Goal: Information Seeking & Learning: Learn about a topic

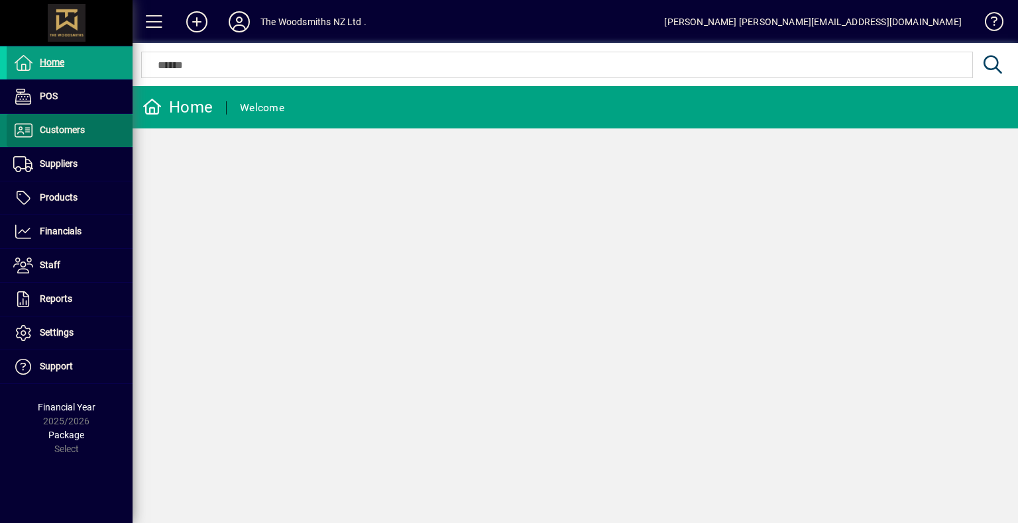
drag, startPoint x: 0, startPoint y: 0, endPoint x: 67, endPoint y: 129, distance: 144.9
click at [67, 129] on span "Customers" at bounding box center [62, 130] width 45 height 11
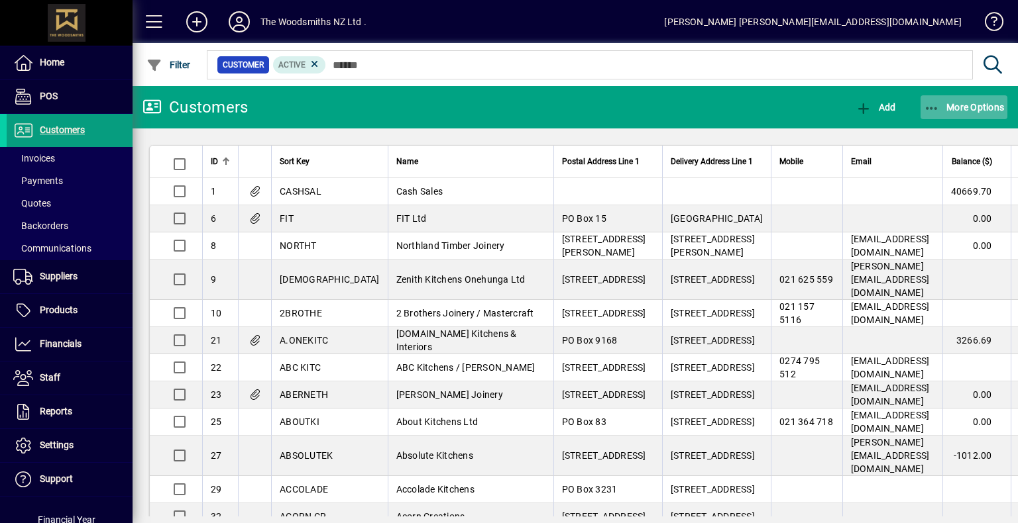
click at [967, 114] on span "button" at bounding box center [963, 107] width 87 height 32
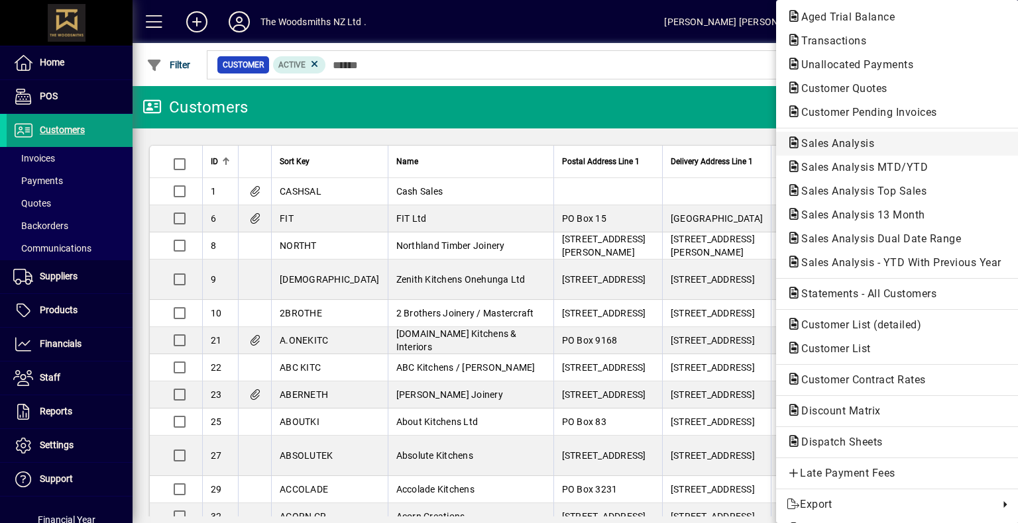
click at [837, 146] on span "Sales Analysis" at bounding box center [833, 143] width 94 height 13
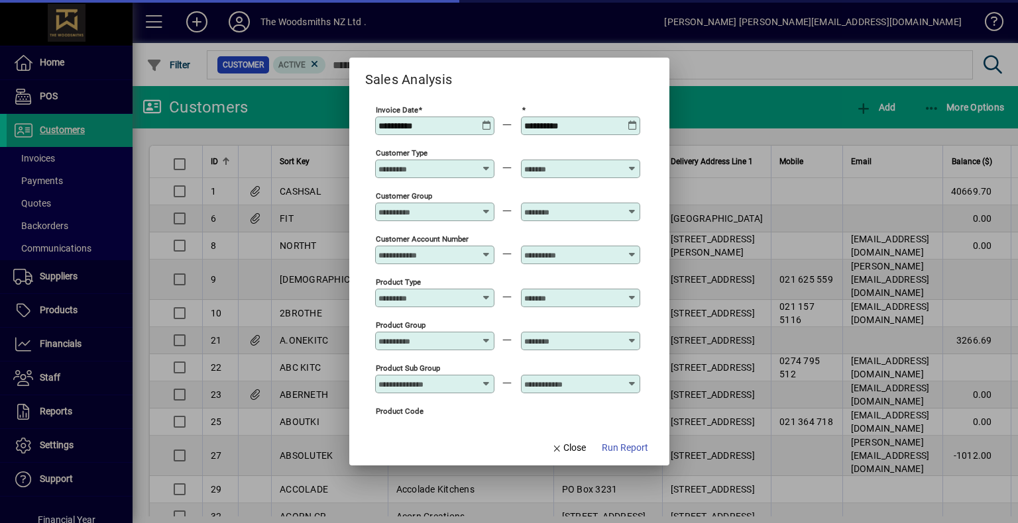
type input "**********"
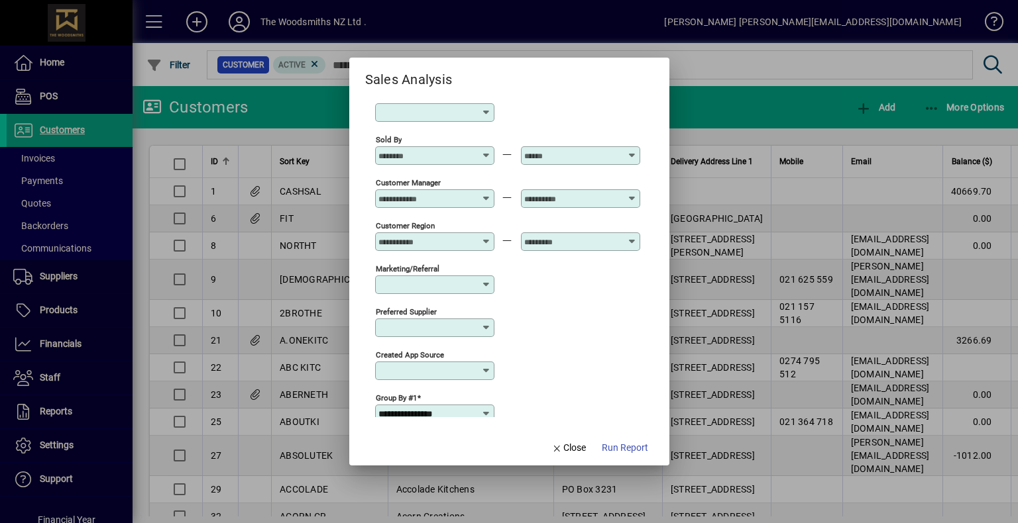
scroll to position [291, 0]
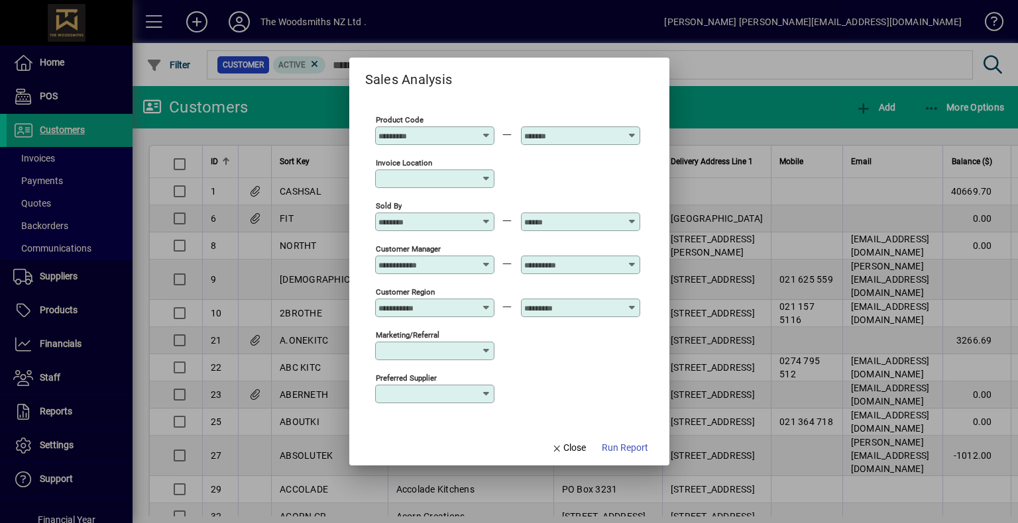
click at [487, 182] on icon at bounding box center [486, 179] width 11 height 11
click at [570, 174] on div "Invoice location" at bounding box center [507, 177] width 265 height 43
click at [485, 303] on icon at bounding box center [487, 303] width 10 height 0
click at [543, 350] on div "Marketing/Referral" at bounding box center [507, 350] width 265 height 43
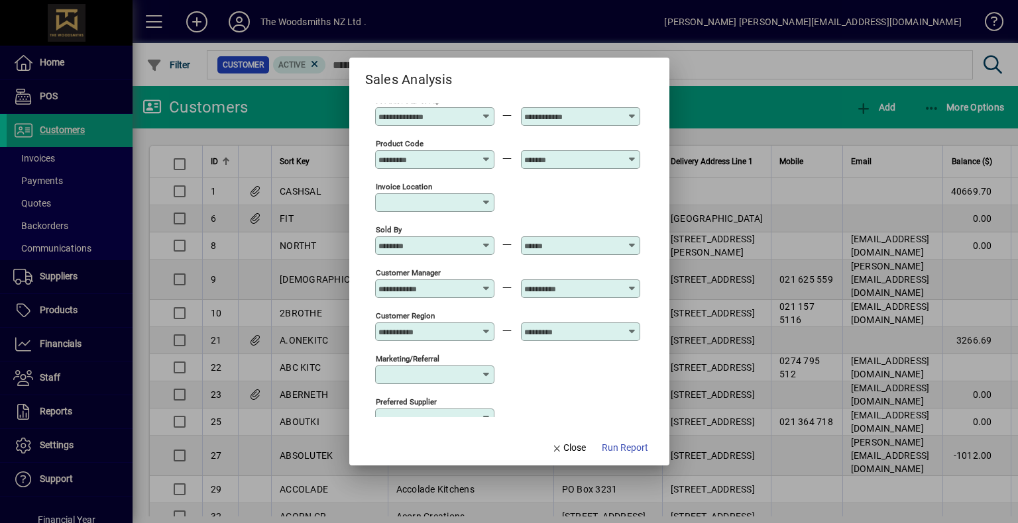
scroll to position [225, 0]
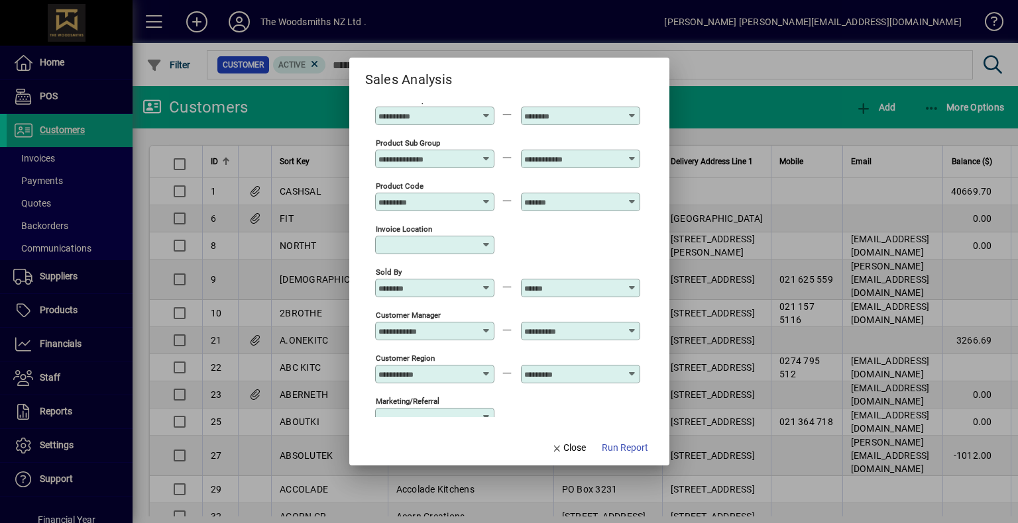
click at [488, 369] on icon at bounding box center [487, 369] width 10 height 0
click at [544, 234] on div "Invoice location" at bounding box center [507, 244] width 265 height 43
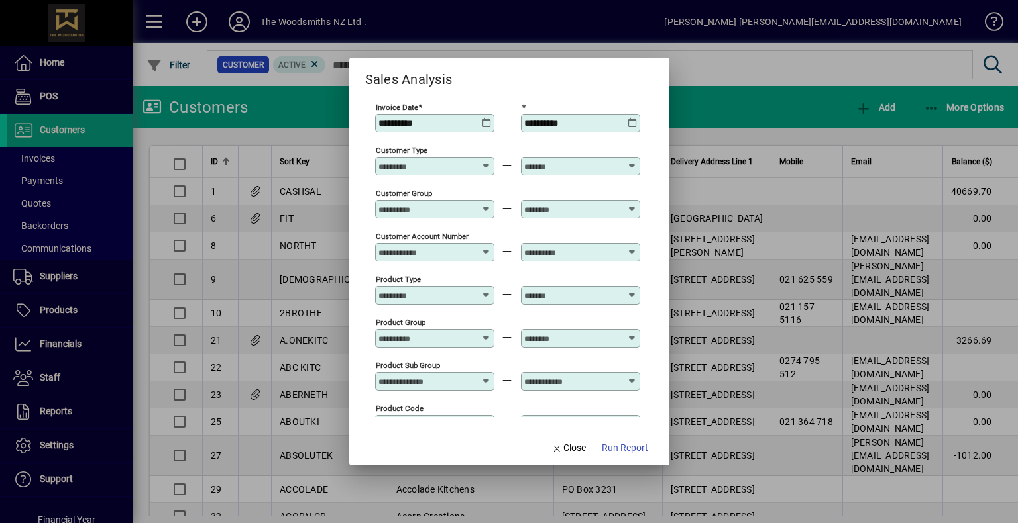
scroll to position [0, 0]
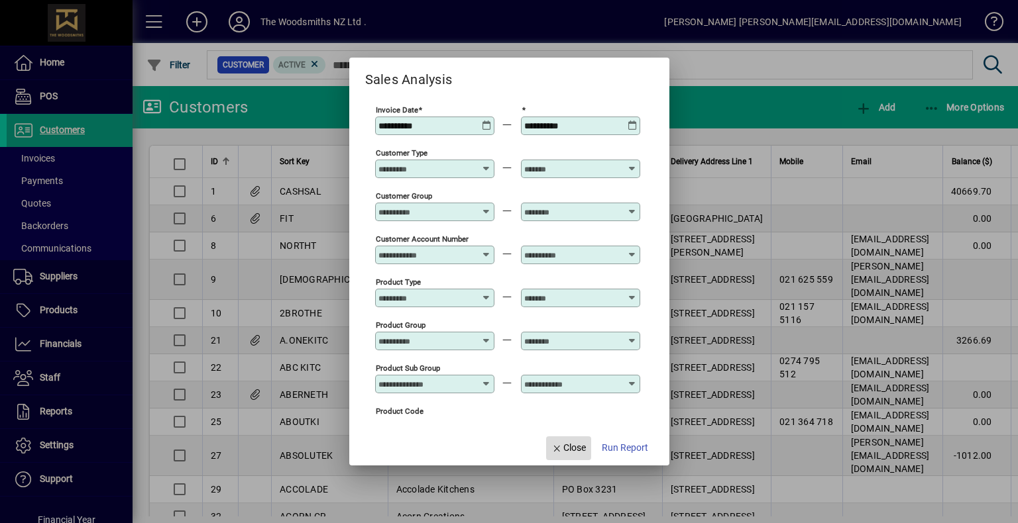
click at [562, 445] on span "Close" at bounding box center [568, 448] width 34 height 14
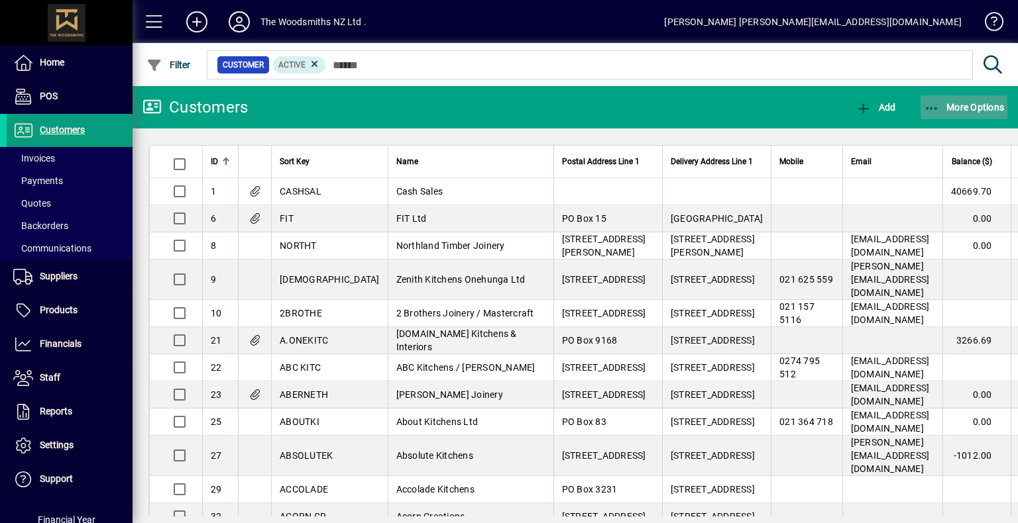
click at [959, 113] on span "button" at bounding box center [963, 107] width 87 height 32
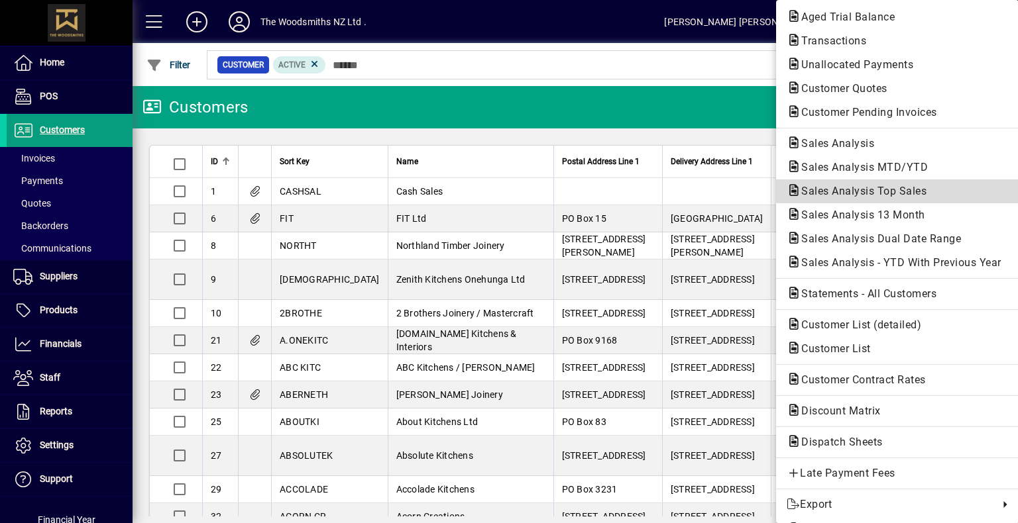
click at [840, 195] on span "Sales Analysis Top Sales" at bounding box center [859, 191] width 146 height 13
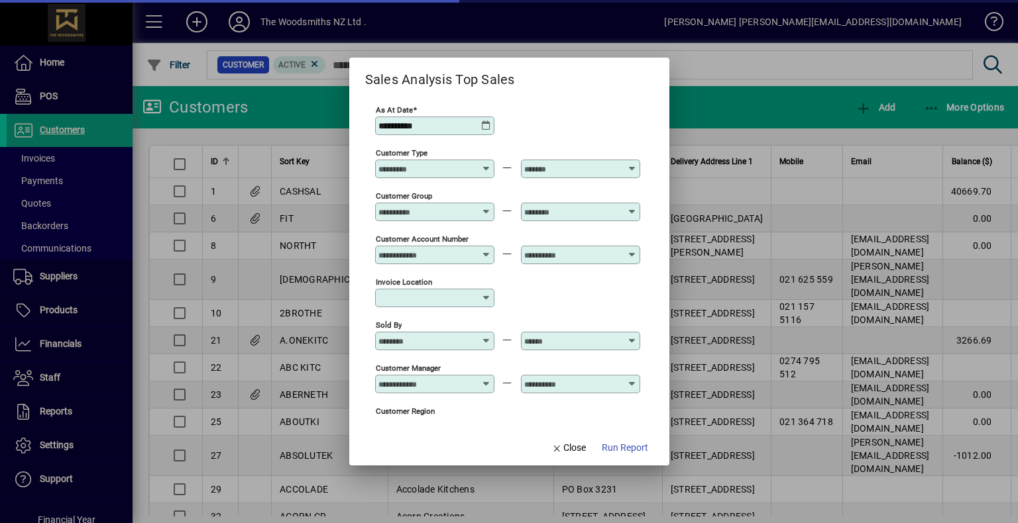
type input "**********"
click at [488, 336] on icon at bounding box center [487, 336] width 10 height 0
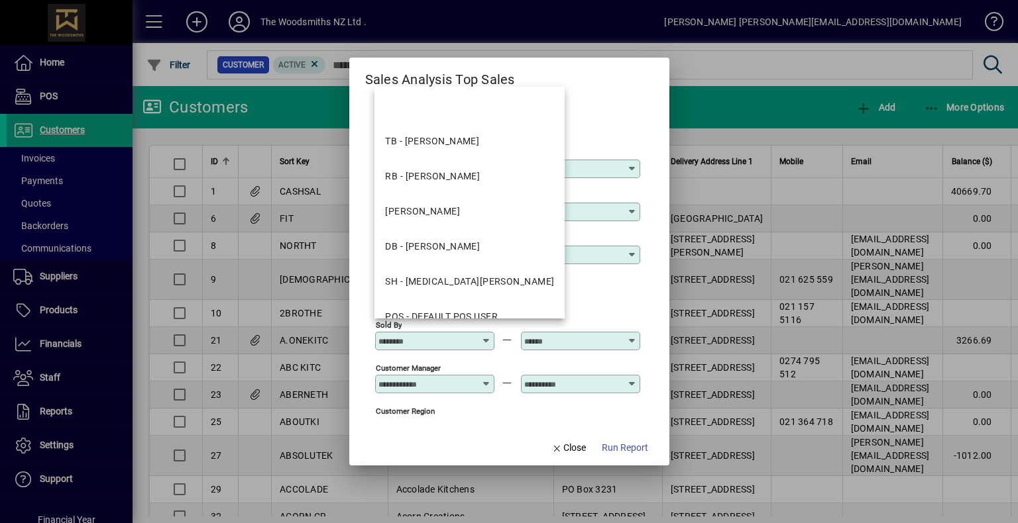
click at [592, 290] on div "Invoice location" at bounding box center [507, 297] width 265 height 43
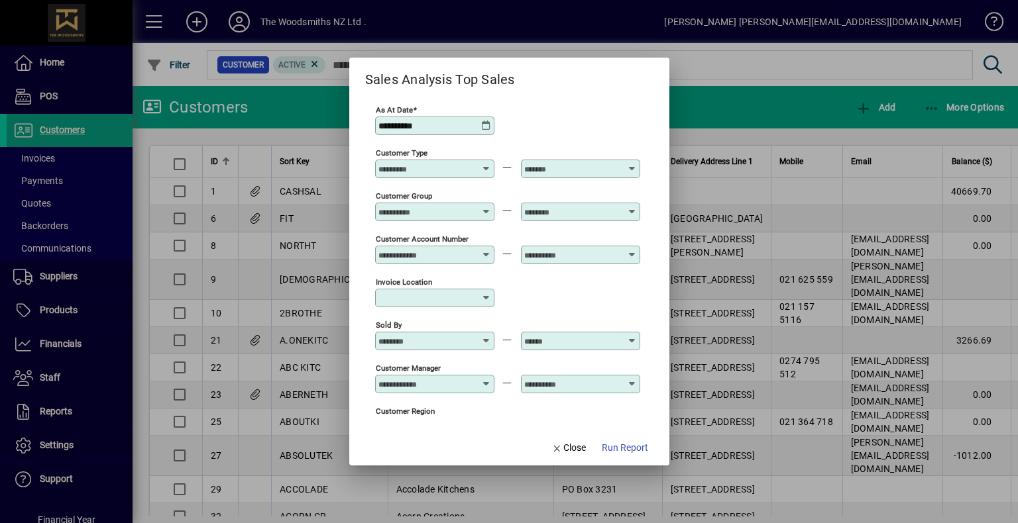
click at [484, 125] on icon at bounding box center [486, 126] width 11 height 11
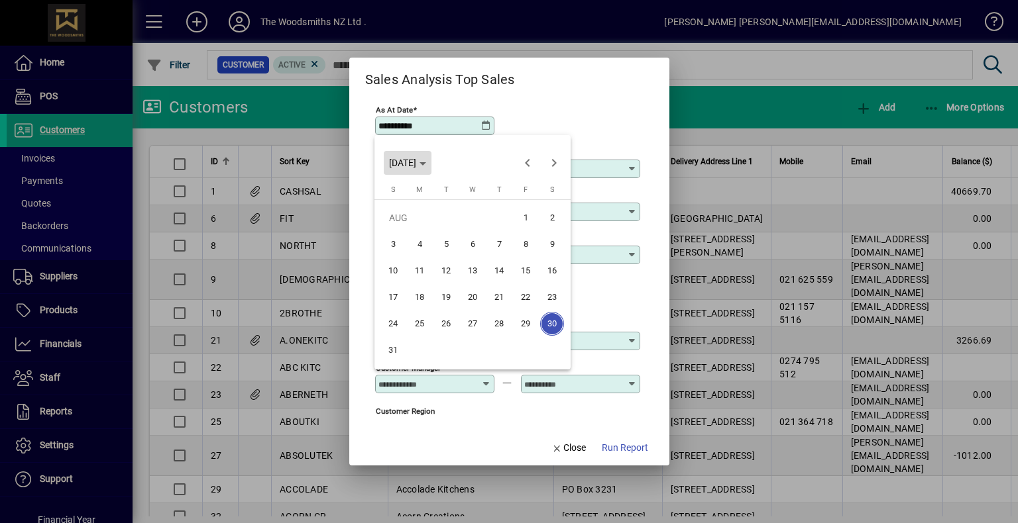
click at [426, 163] on span "[DATE]" at bounding box center [407, 163] width 37 height 11
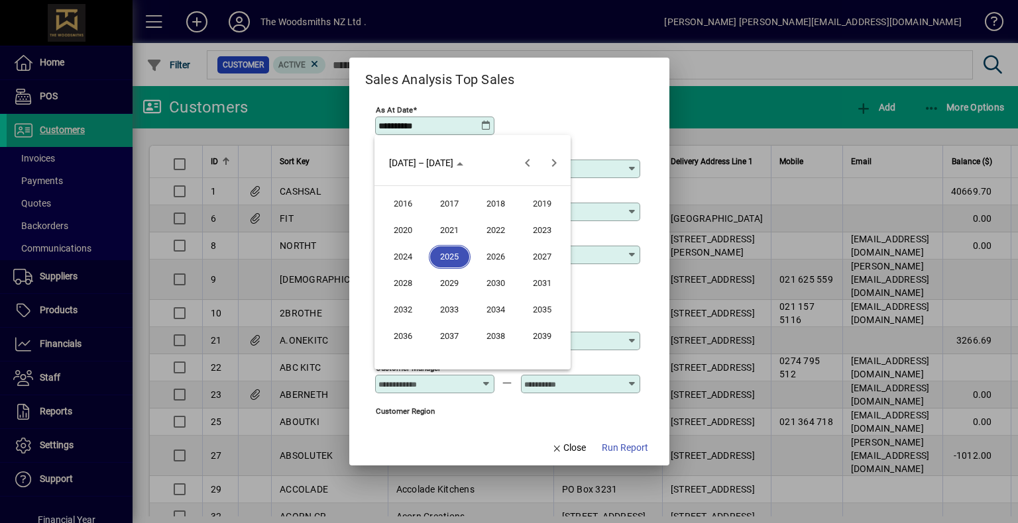
click at [458, 254] on span "2025" at bounding box center [450, 257] width 42 height 24
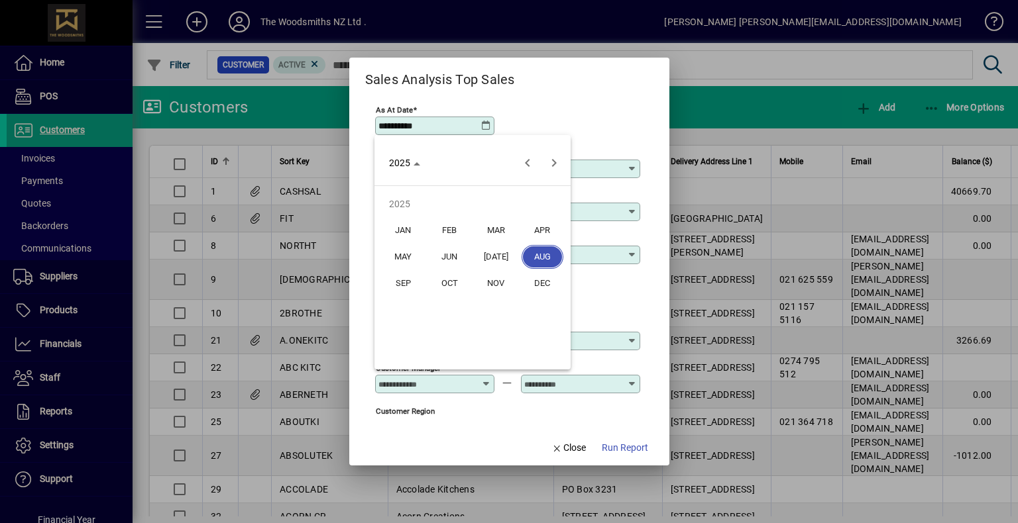
click at [498, 230] on span "MAR" at bounding box center [496, 231] width 42 height 24
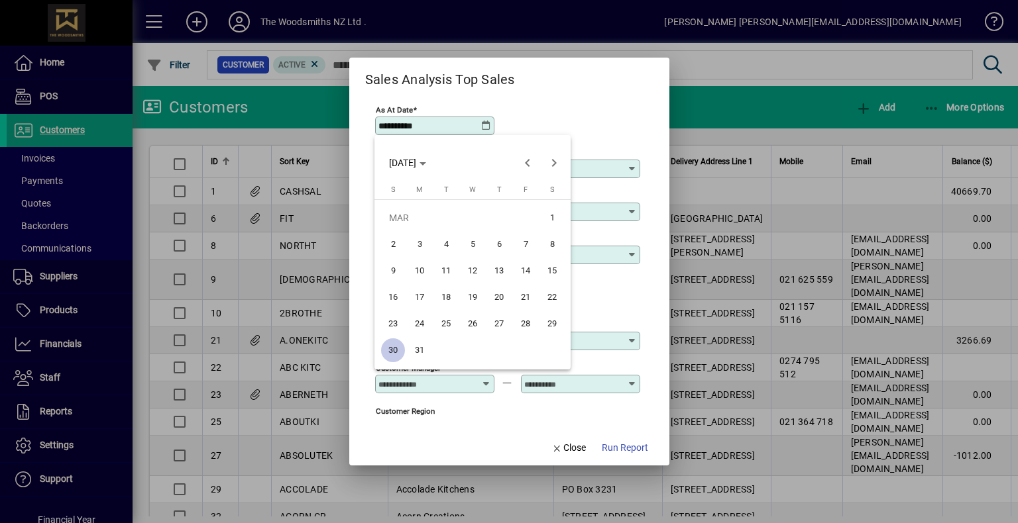
click at [423, 343] on span "31" at bounding box center [419, 351] width 24 height 24
type input "**********"
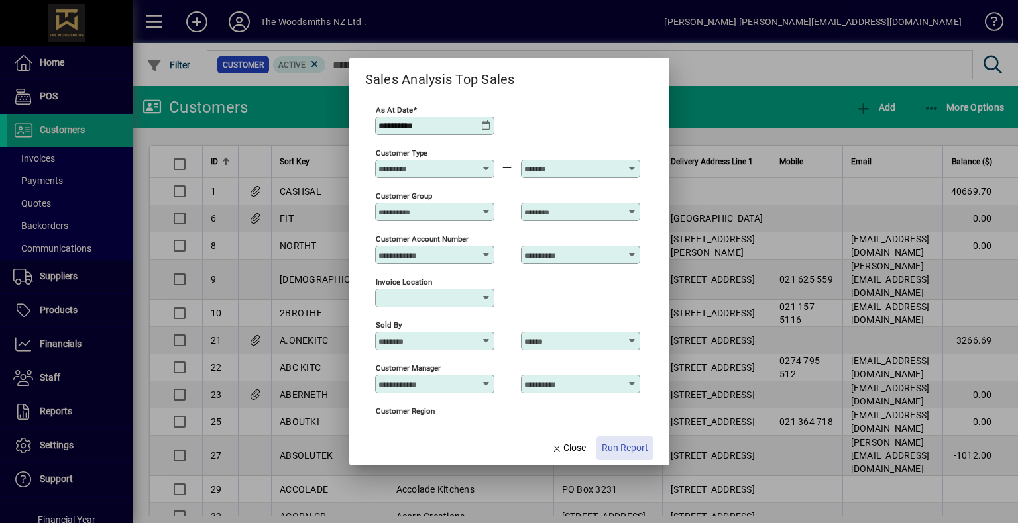
click at [607, 449] on span "Run Report" at bounding box center [625, 448] width 46 height 14
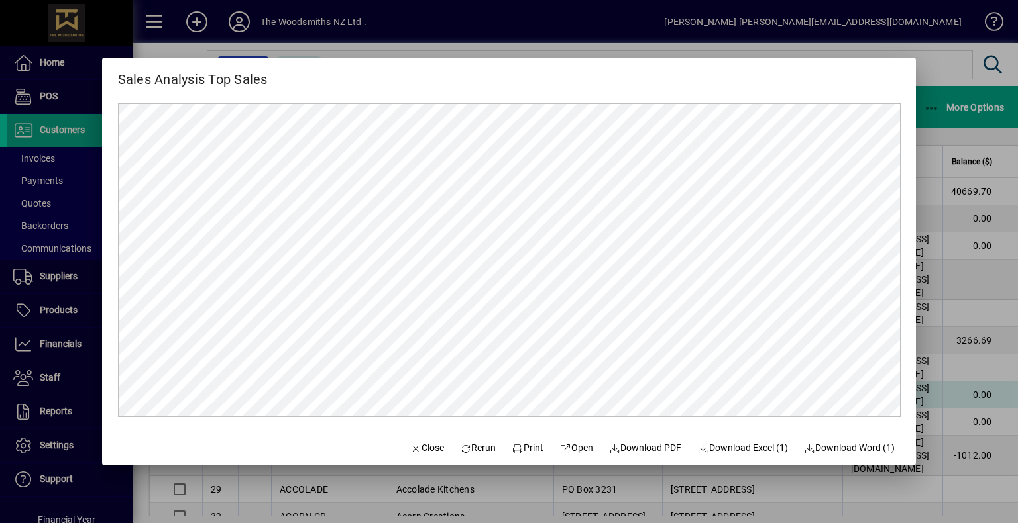
drag, startPoint x: 417, startPoint y: 451, endPoint x: 427, endPoint y: 450, distance: 10.7
click at [417, 451] on span "Close" at bounding box center [426, 448] width 34 height 14
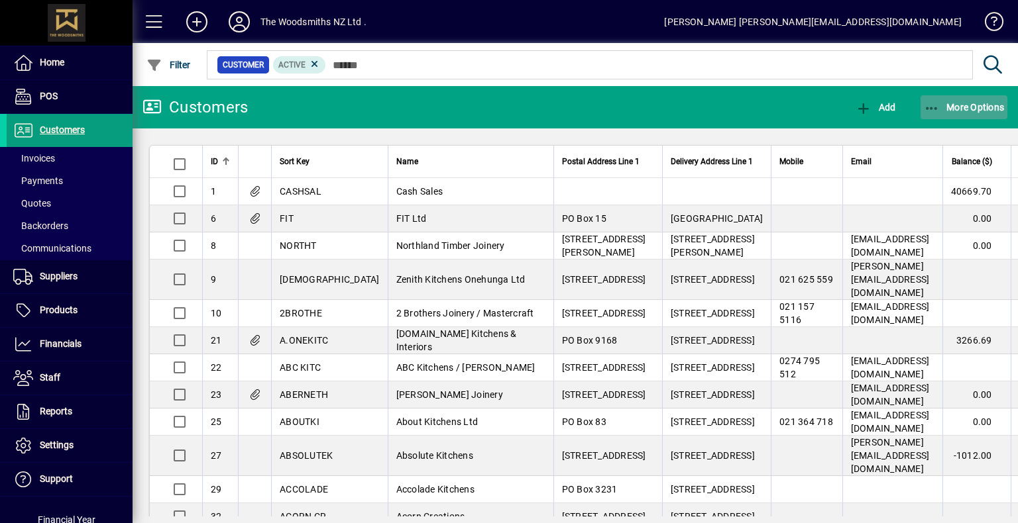
click at [963, 113] on span "button" at bounding box center [963, 107] width 87 height 32
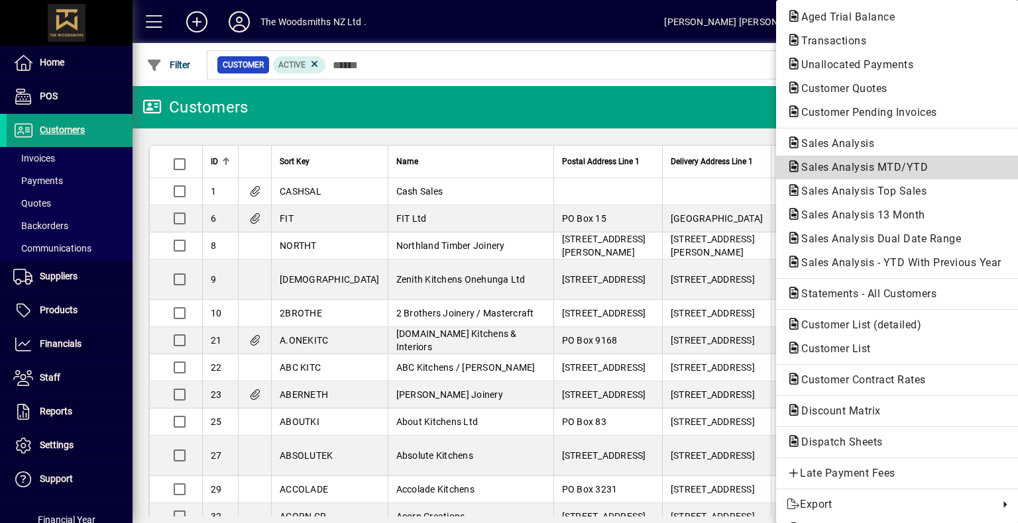
click at [864, 171] on span "Sales Analysis MTD/YTD" at bounding box center [860, 167] width 148 height 13
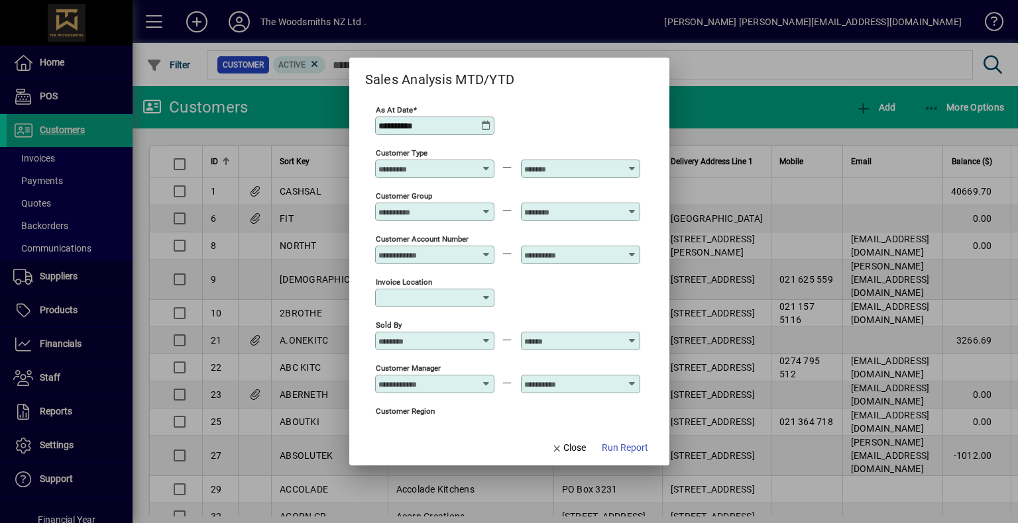
click at [491, 297] on div at bounding box center [435, 298] width 115 height 11
click at [549, 286] on div "Invoice location" at bounding box center [507, 297] width 265 height 43
click at [486, 125] on icon at bounding box center [486, 126] width 11 height 11
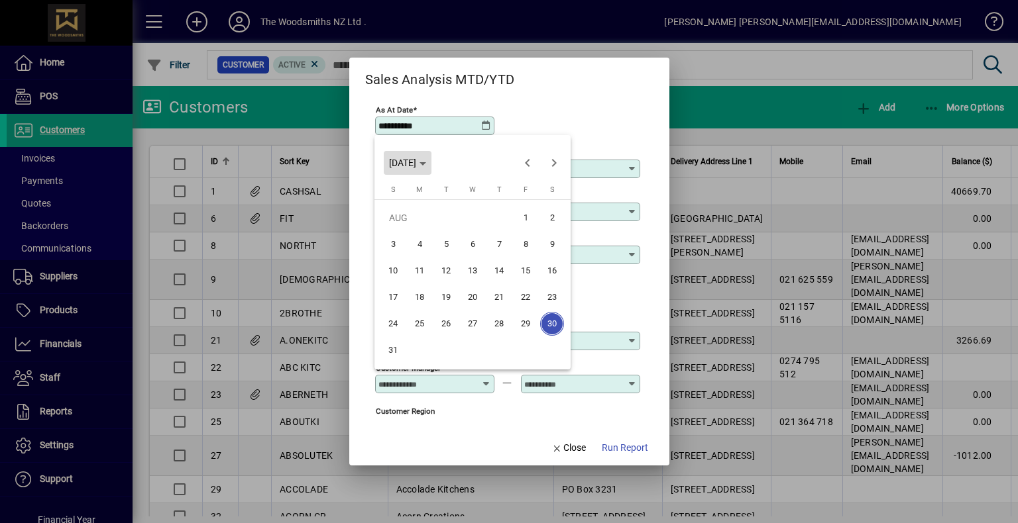
click at [416, 164] on span "[DATE]" at bounding box center [402, 163] width 27 height 11
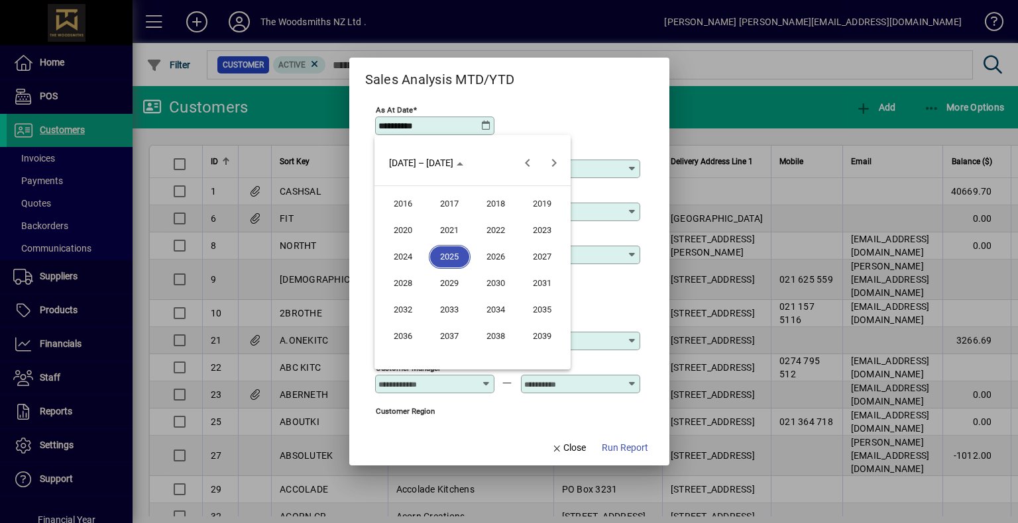
click at [450, 258] on span "2025" at bounding box center [450, 257] width 42 height 24
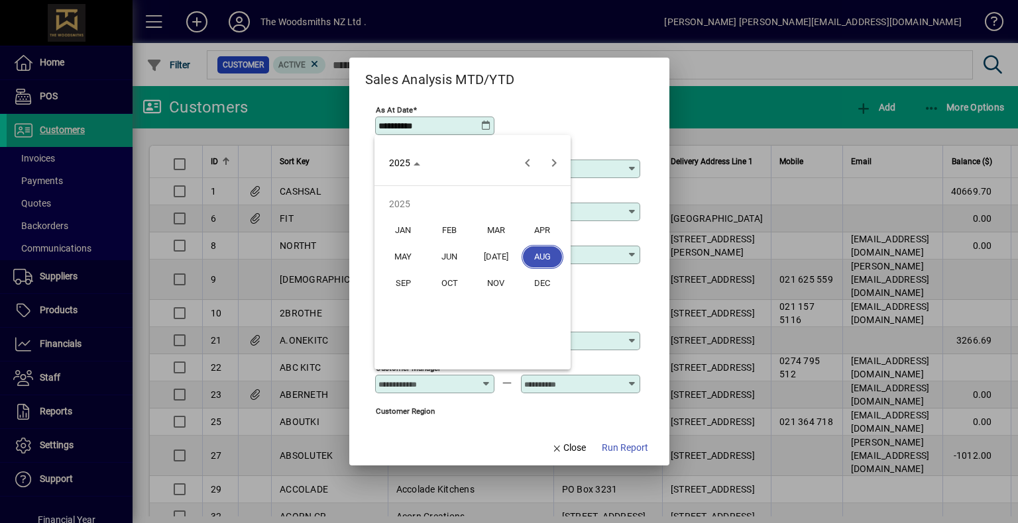
click at [494, 233] on span "MAR" at bounding box center [496, 231] width 42 height 24
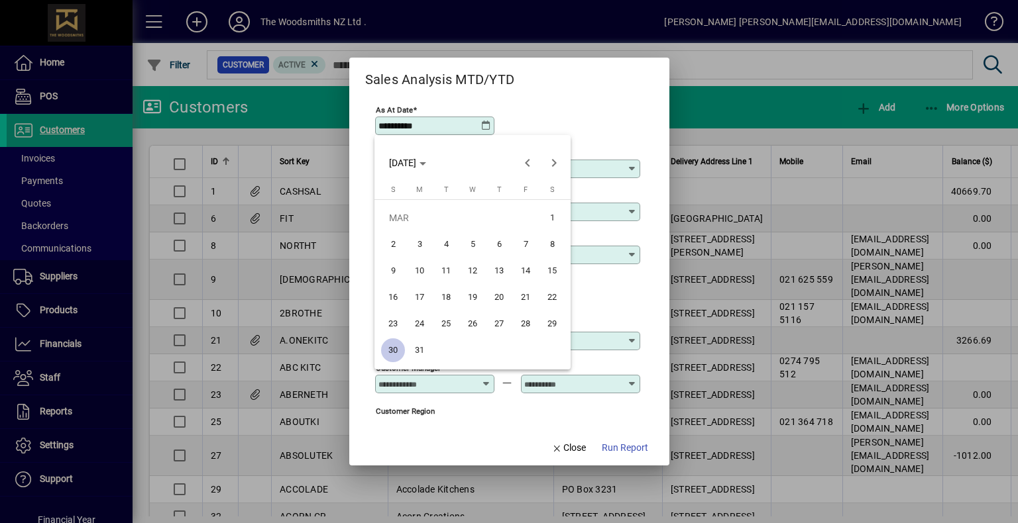
click at [421, 348] on span "31" at bounding box center [419, 351] width 24 height 24
type input "**********"
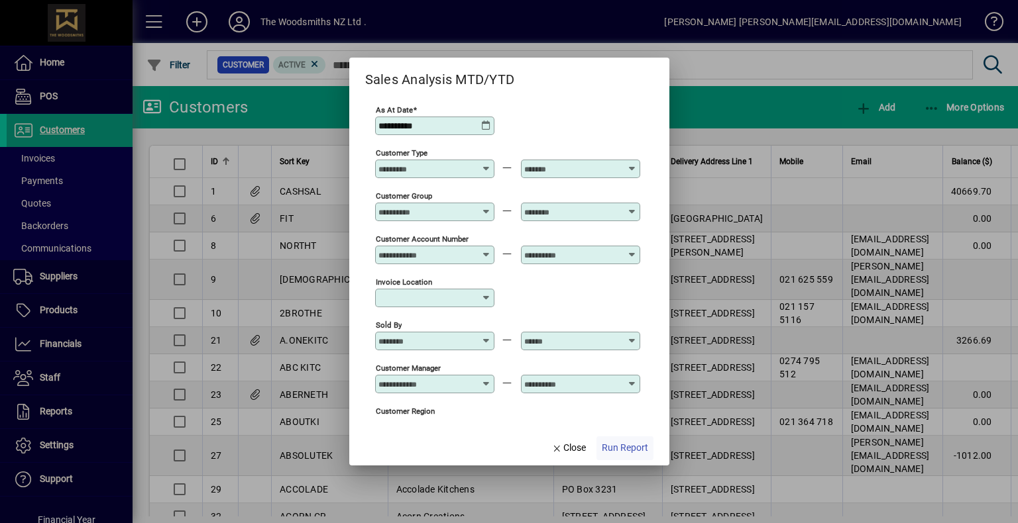
click at [624, 452] on span "Run Report" at bounding box center [625, 448] width 46 height 14
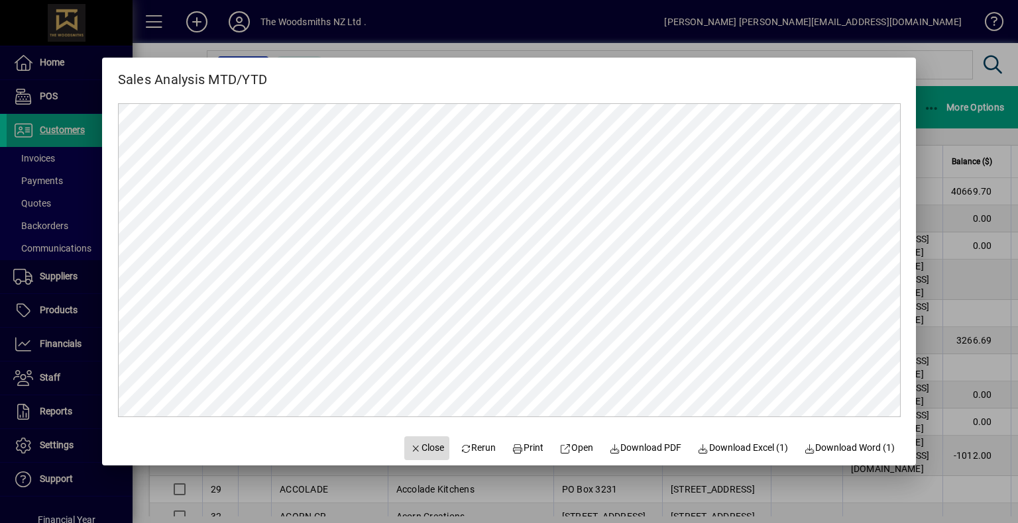
click at [416, 447] on span "Close" at bounding box center [426, 448] width 34 height 14
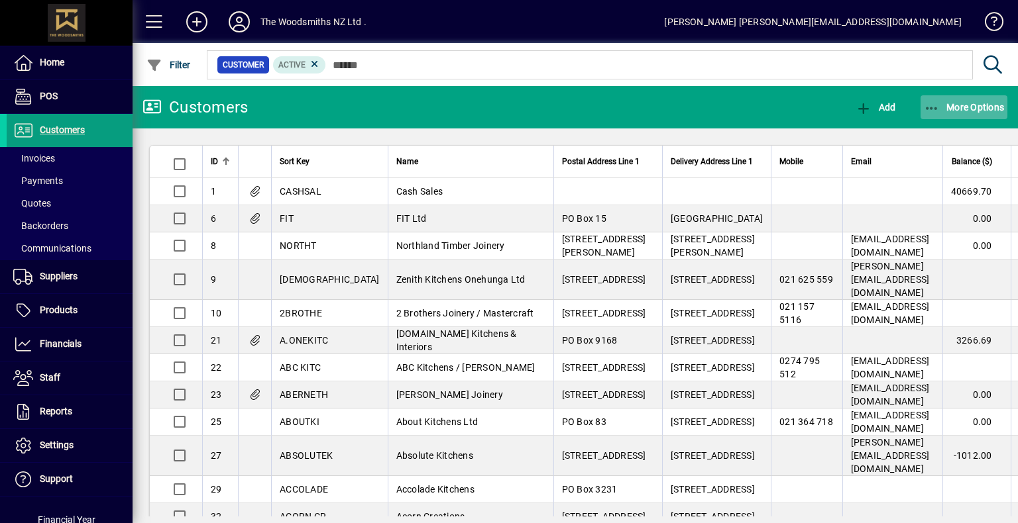
click at [957, 121] on span "button" at bounding box center [963, 107] width 87 height 32
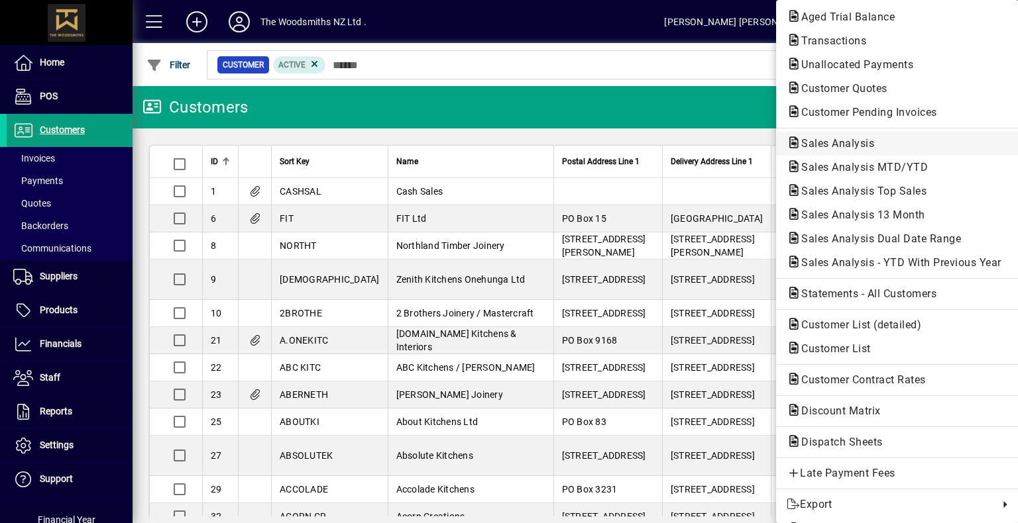
click at [817, 138] on span "Sales Analysis" at bounding box center [833, 143] width 94 height 13
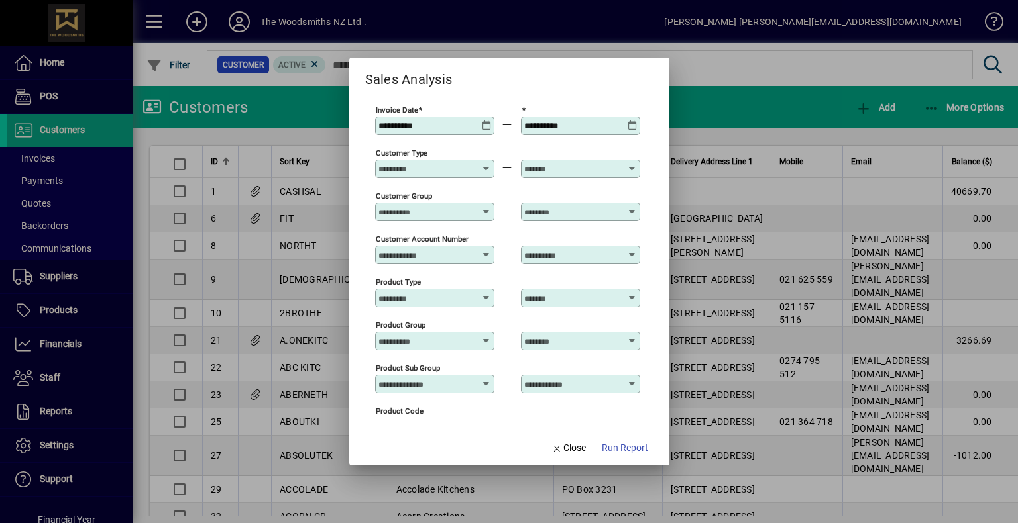
type input "**********"
click at [487, 121] on icon at bounding box center [487, 121] width 10 height 0
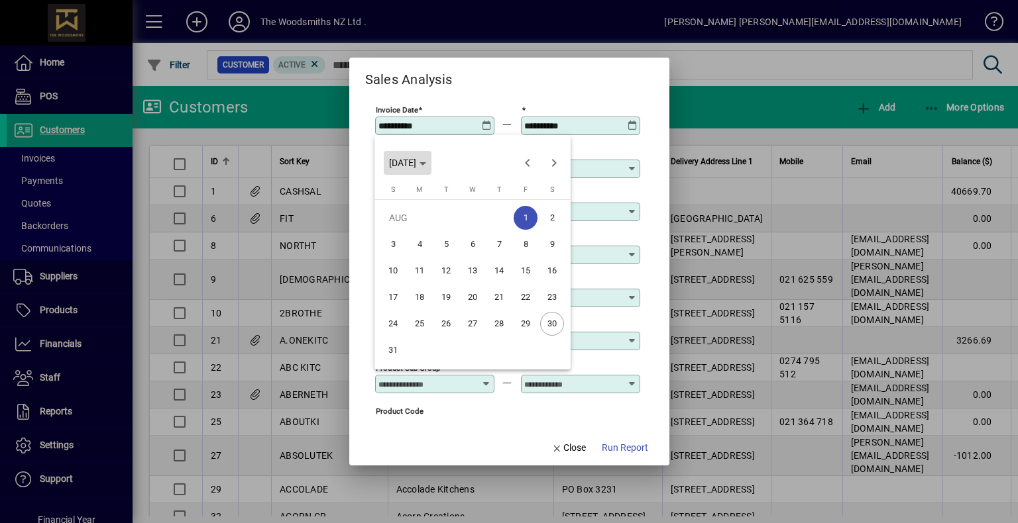
click at [413, 164] on span "[DATE]" at bounding box center [402, 163] width 27 height 11
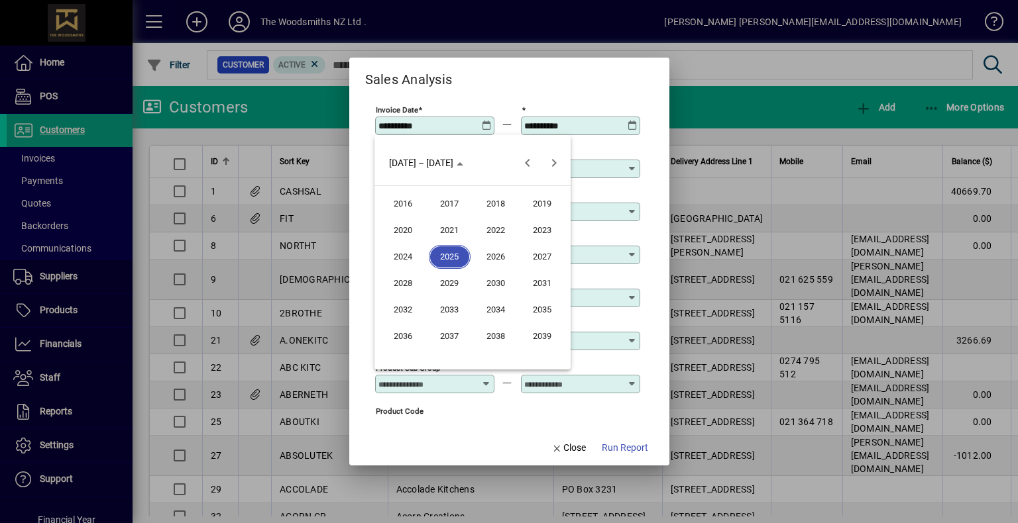
click at [411, 262] on span "2024" at bounding box center [403, 257] width 42 height 24
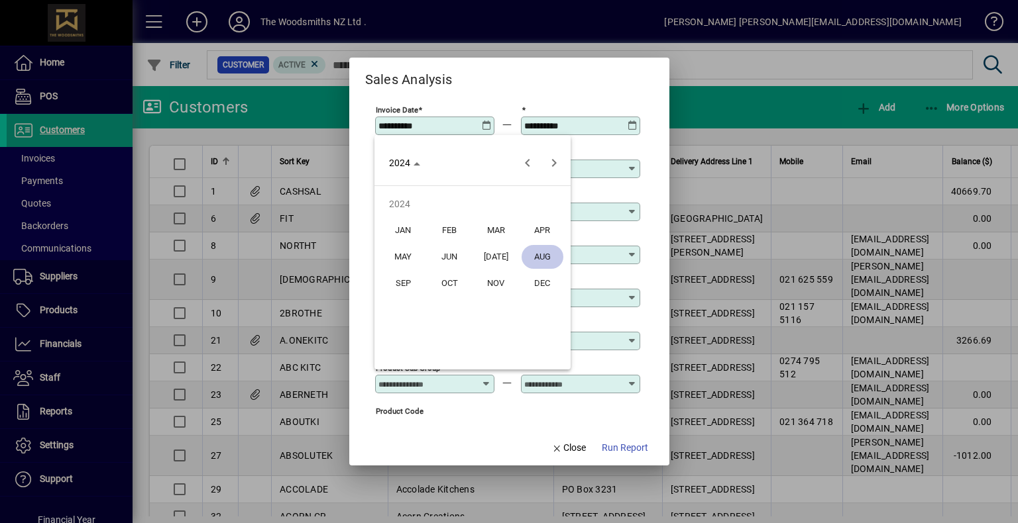
click at [538, 229] on span "APR" at bounding box center [542, 231] width 42 height 24
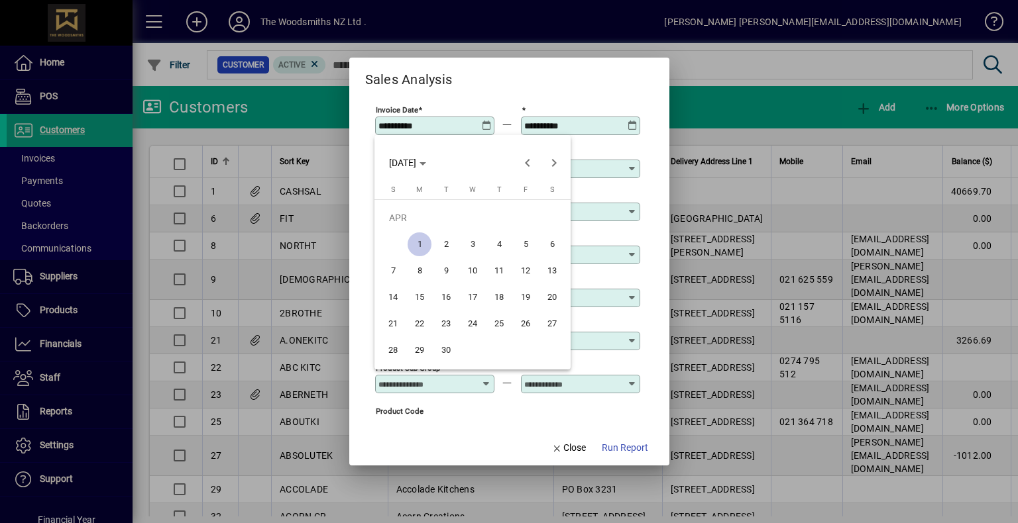
click at [419, 247] on span "1" at bounding box center [419, 245] width 24 height 24
type input "**********"
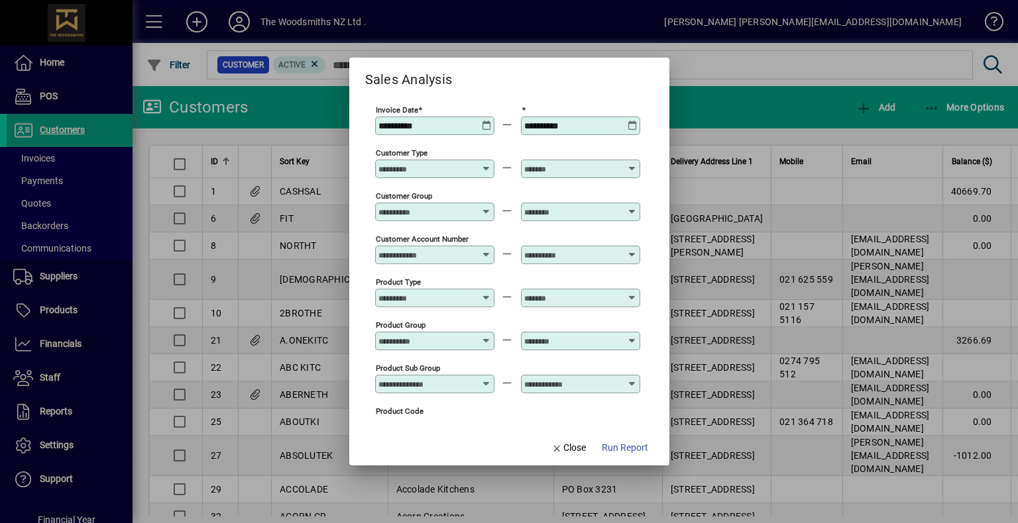
click at [631, 121] on icon at bounding box center [632, 121] width 10 height 0
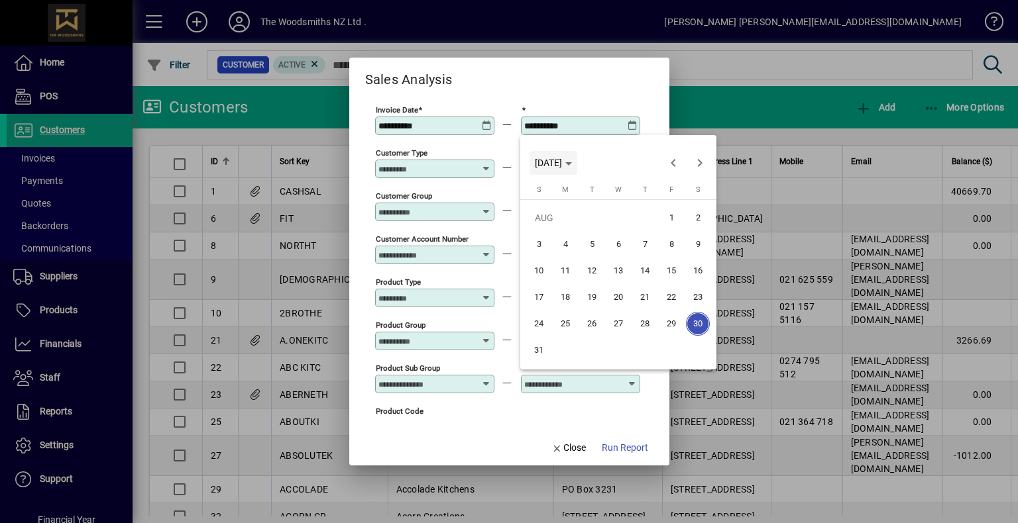
click at [562, 164] on span "[DATE]" at bounding box center [548, 163] width 27 height 11
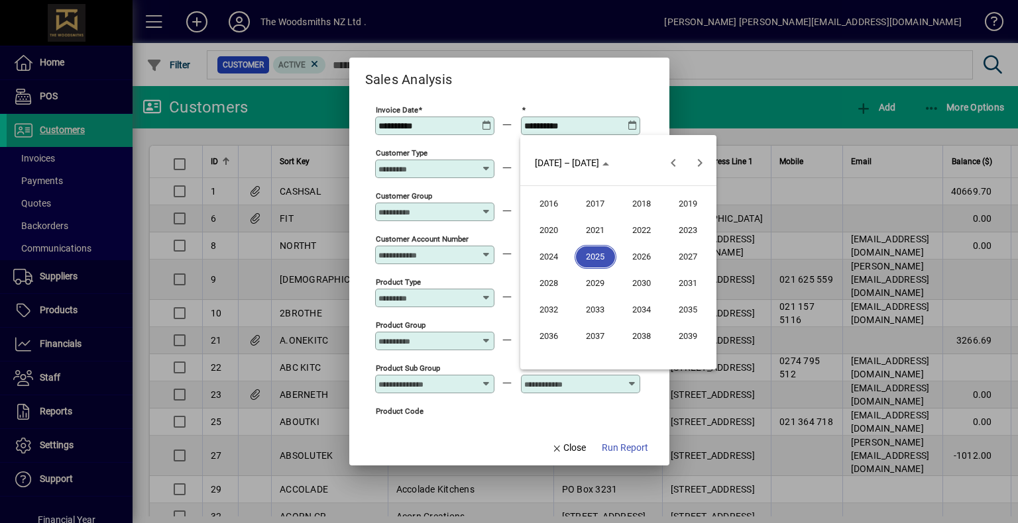
click at [591, 260] on span "2025" at bounding box center [595, 257] width 42 height 24
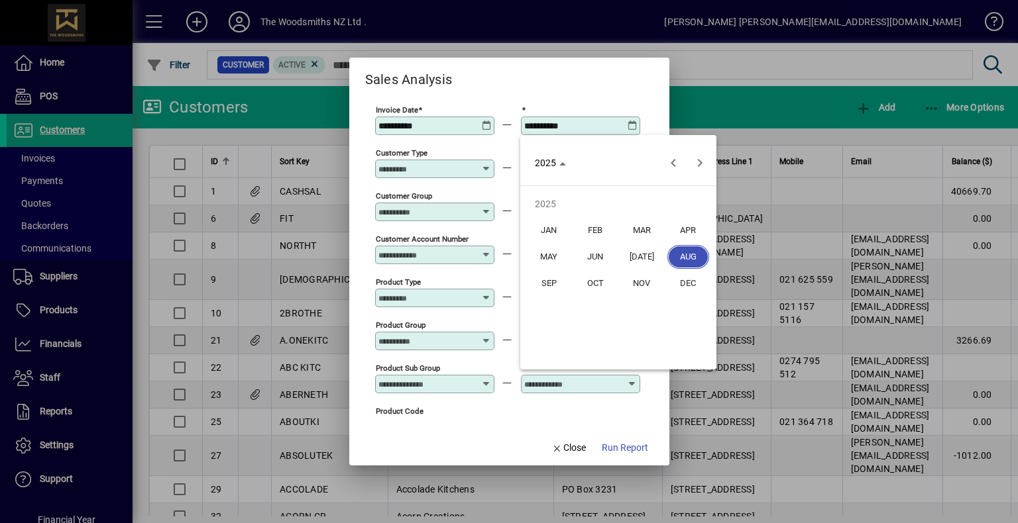
click at [639, 227] on span "MAR" at bounding box center [642, 231] width 42 height 24
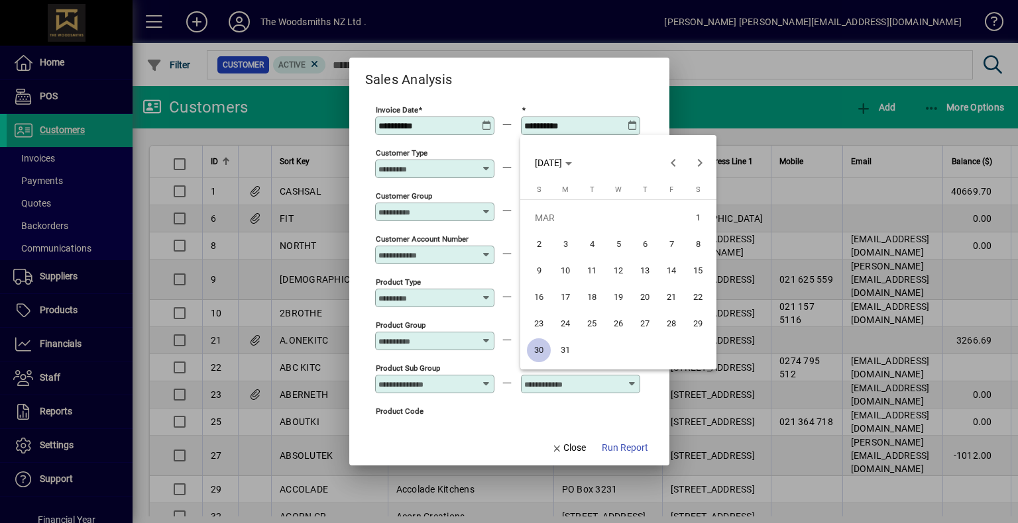
click at [562, 350] on span "31" at bounding box center [565, 351] width 24 height 24
type input "**********"
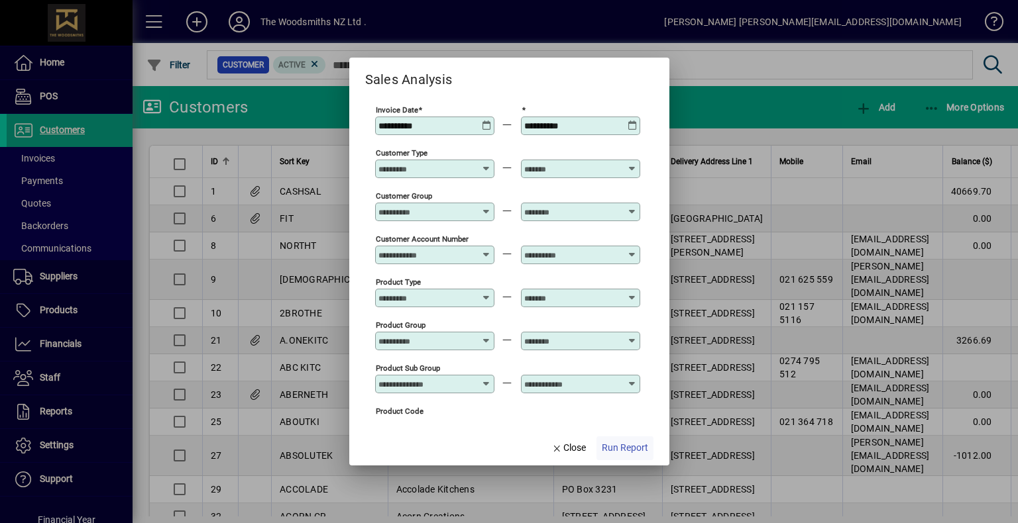
click at [630, 450] on span "Run Report" at bounding box center [625, 448] width 46 height 14
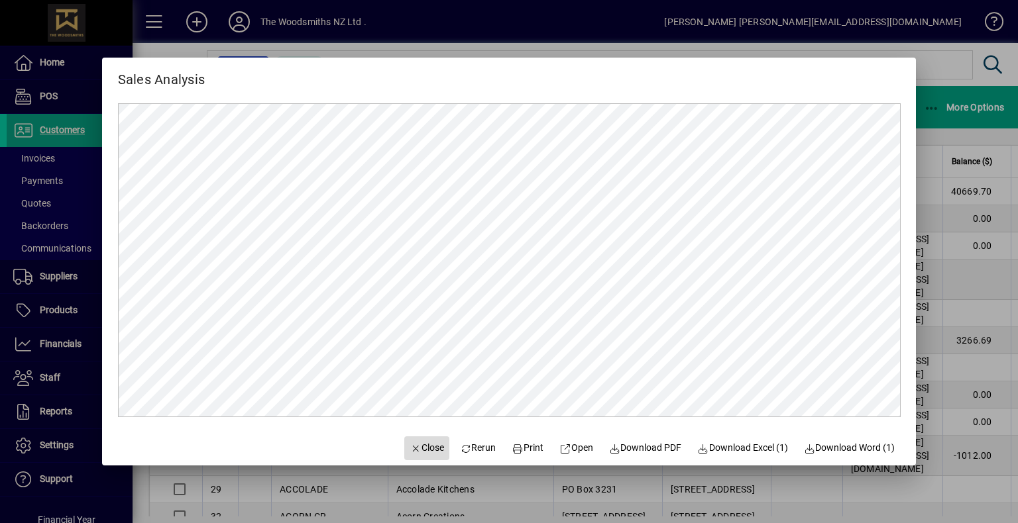
click at [409, 453] on icon "button" at bounding box center [415, 449] width 12 height 9
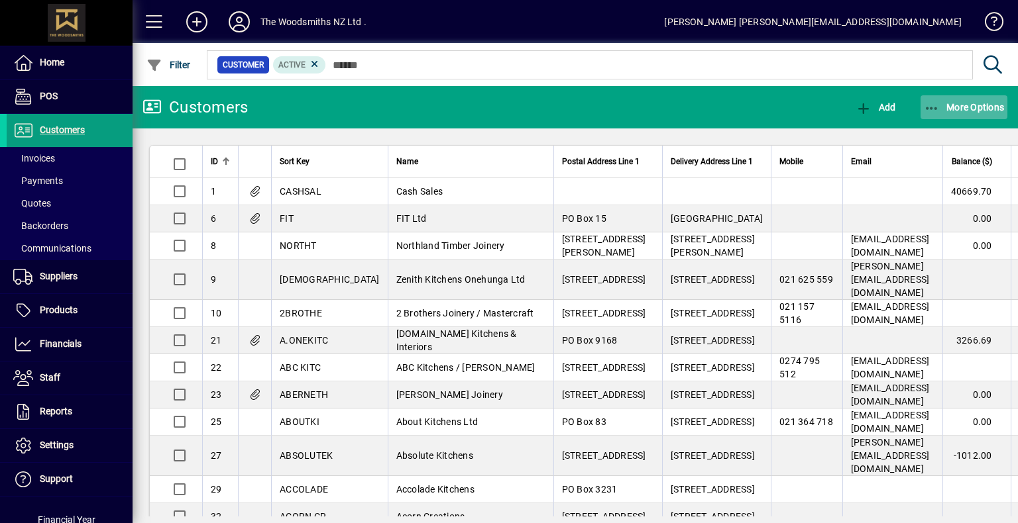
click at [965, 101] on span "button" at bounding box center [963, 107] width 87 height 32
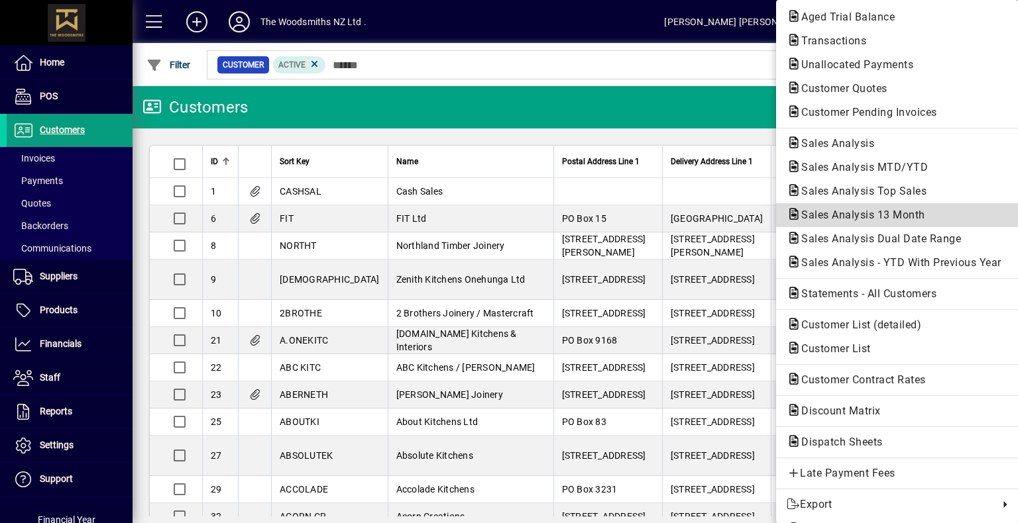
click at [874, 213] on span "Sales Analysis 13 Month" at bounding box center [858, 215] width 145 height 13
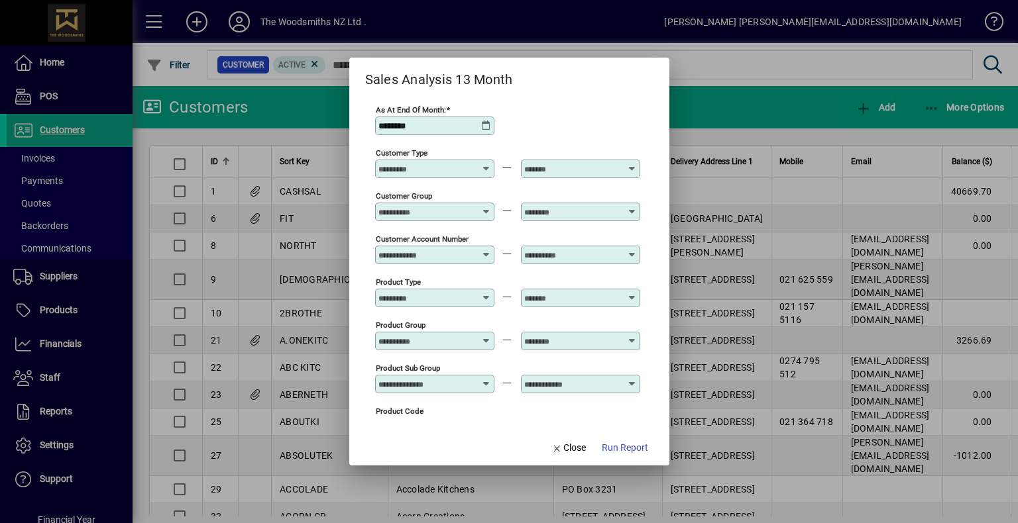
type input "**********"
click at [488, 123] on icon at bounding box center [486, 126] width 11 height 11
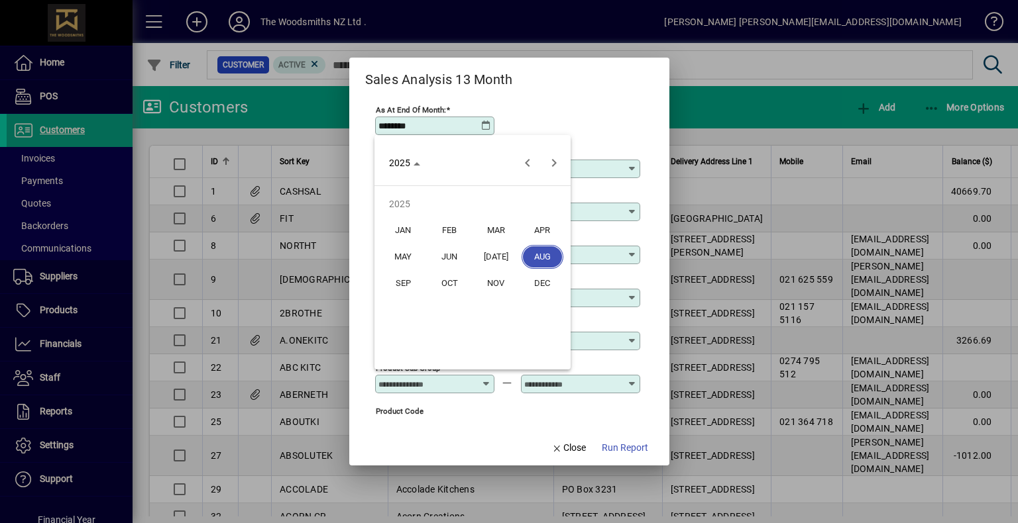
click at [492, 225] on span "MAR" at bounding box center [496, 231] width 42 height 24
type input "********"
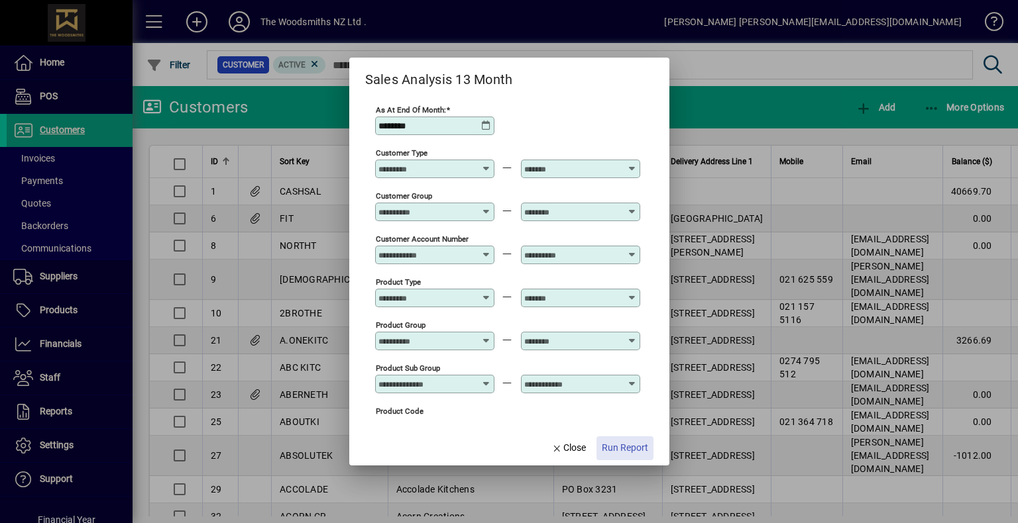
click at [607, 447] on span "Run Report" at bounding box center [625, 448] width 46 height 14
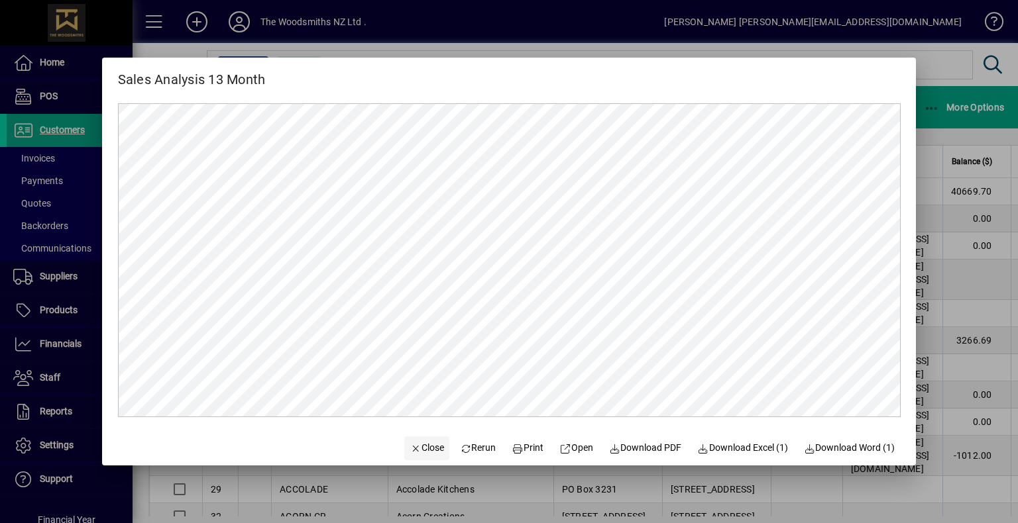
click at [419, 444] on span "Close" at bounding box center [426, 448] width 34 height 14
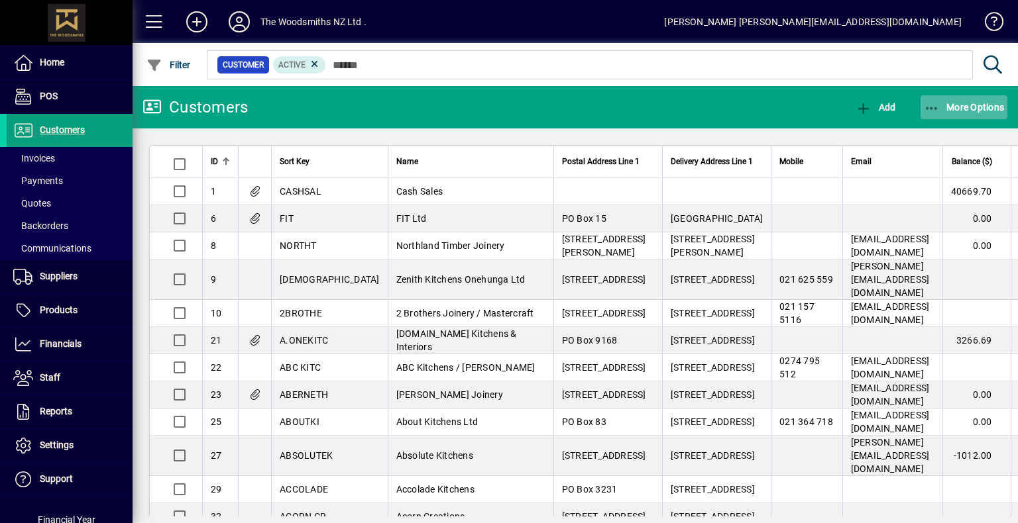
click at [970, 99] on span "button" at bounding box center [963, 107] width 87 height 32
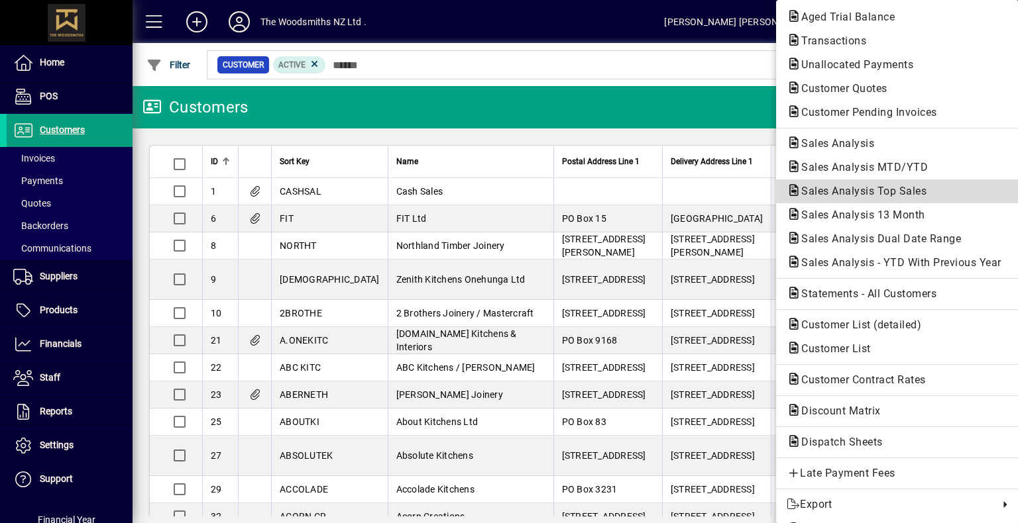
click at [896, 194] on span "Sales Analysis Top Sales" at bounding box center [859, 191] width 146 height 13
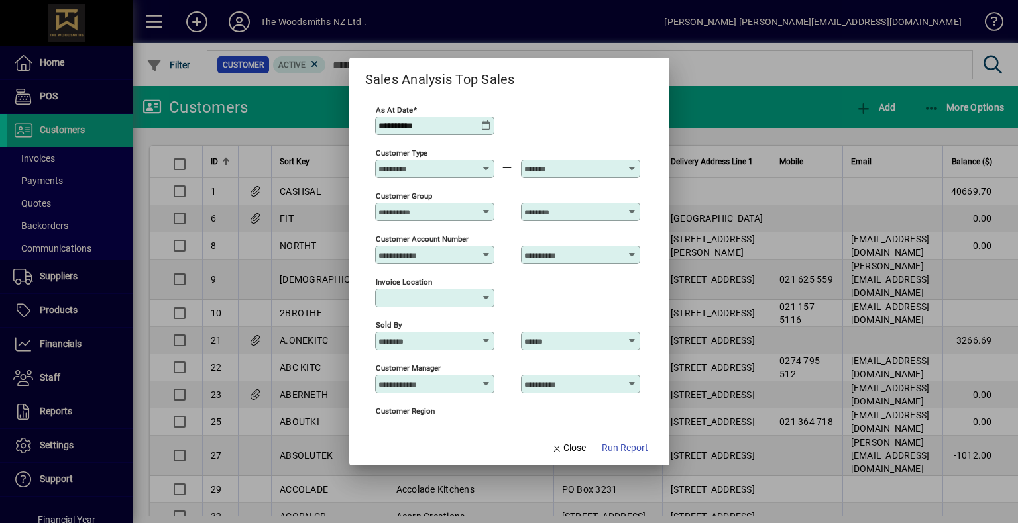
type input "**********"
click at [485, 174] on div at bounding box center [435, 169] width 115 height 11
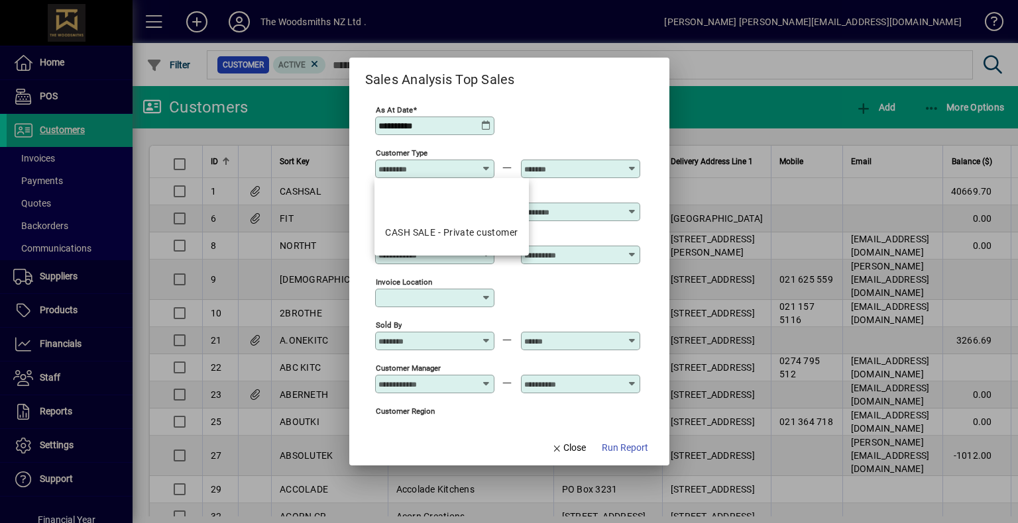
click at [485, 174] on div at bounding box center [435, 169] width 115 height 11
click at [596, 280] on div "Invoice location" at bounding box center [507, 297] width 265 height 43
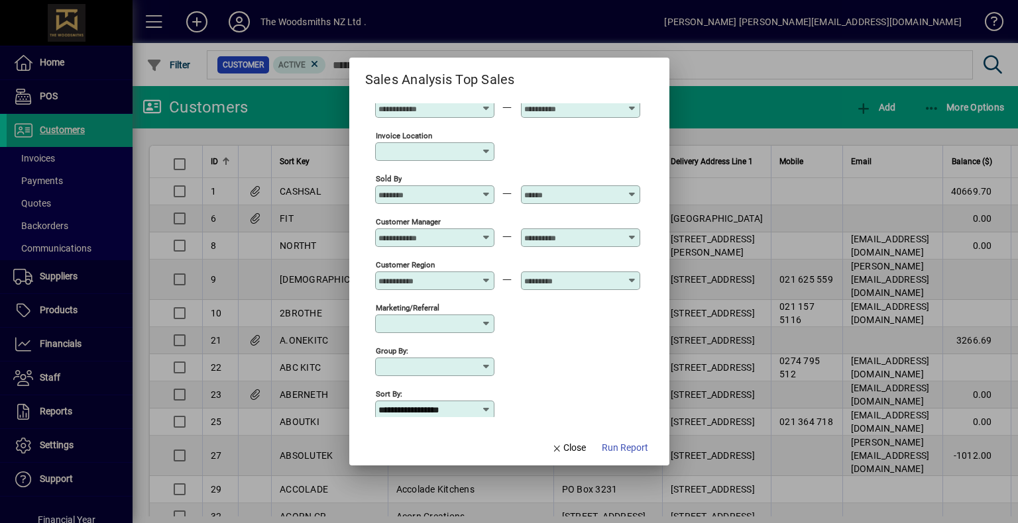
scroll to position [132, 0]
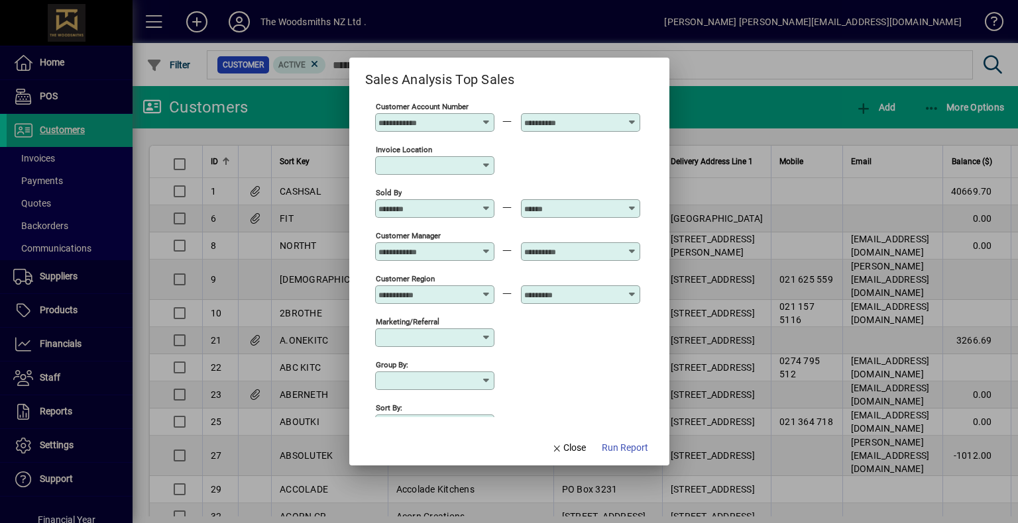
click at [492, 299] on div at bounding box center [435, 294] width 115 height 11
click at [538, 356] on div "Marketing/Referral" at bounding box center [507, 336] width 265 height 43
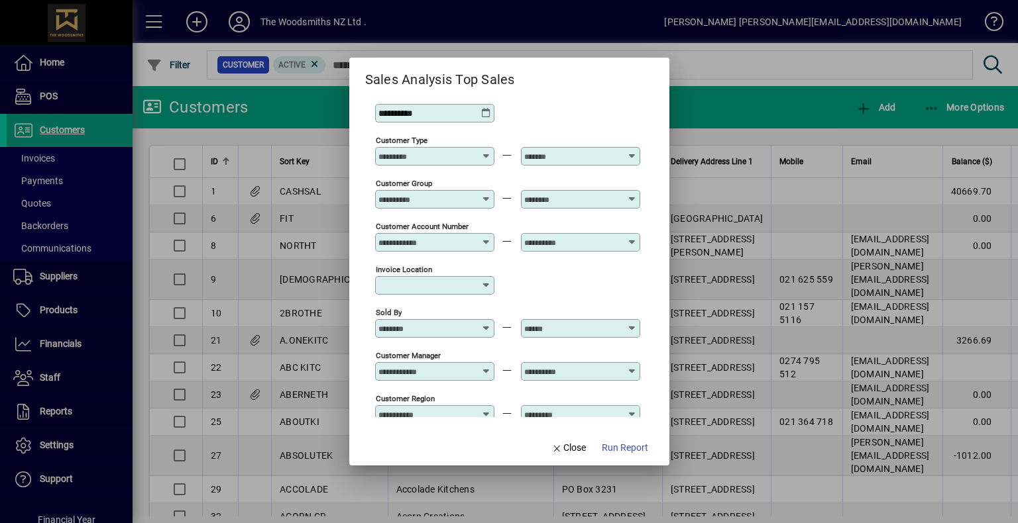
scroll to position [0, 0]
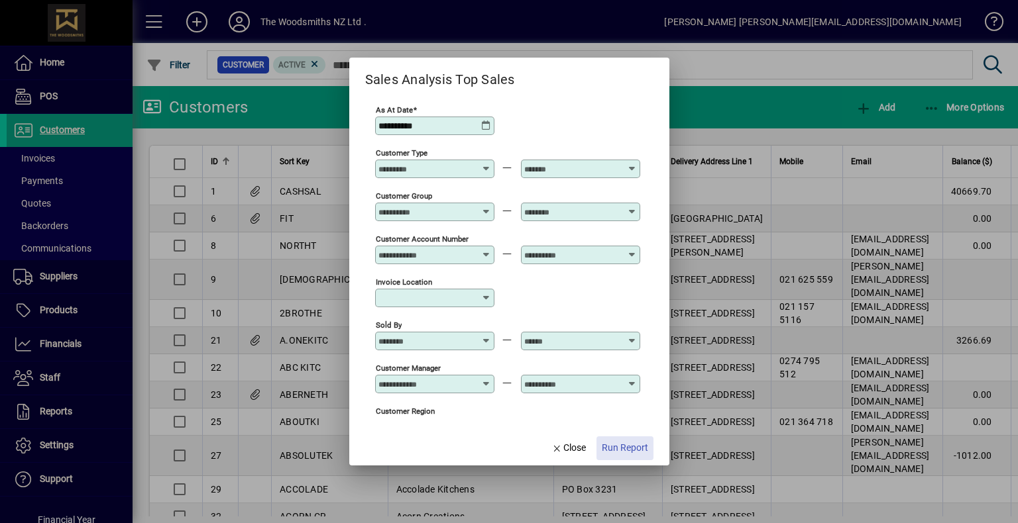
click at [626, 450] on span "Run Report" at bounding box center [625, 448] width 46 height 14
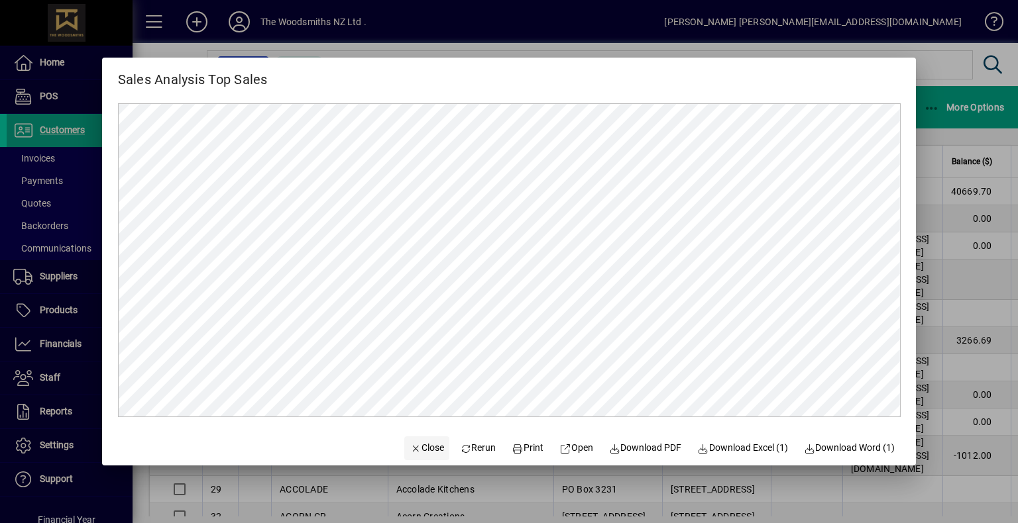
click at [427, 448] on span "Close" at bounding box center [426, 448] width 34 height 14
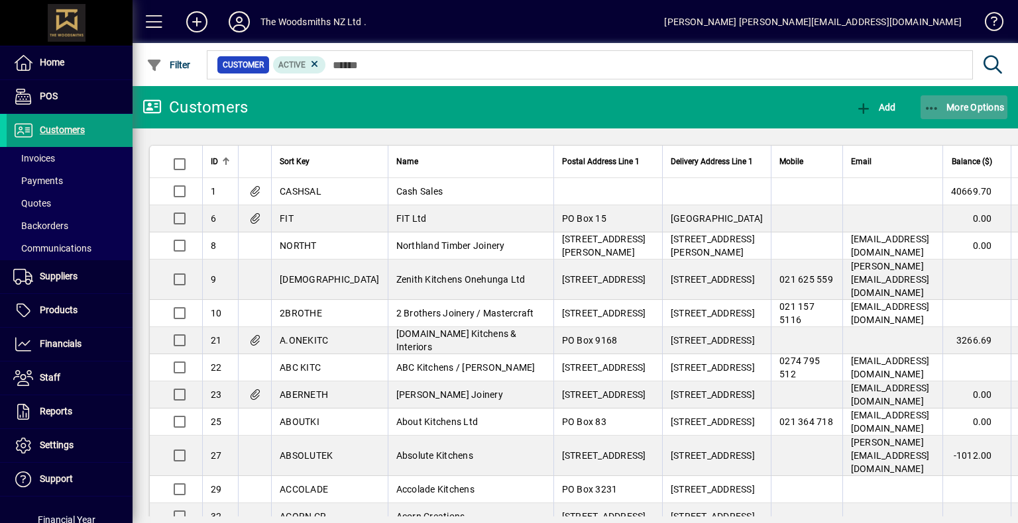
click at [943, 117] on span "button" at bounding box center [963, 107] width 87 height 32
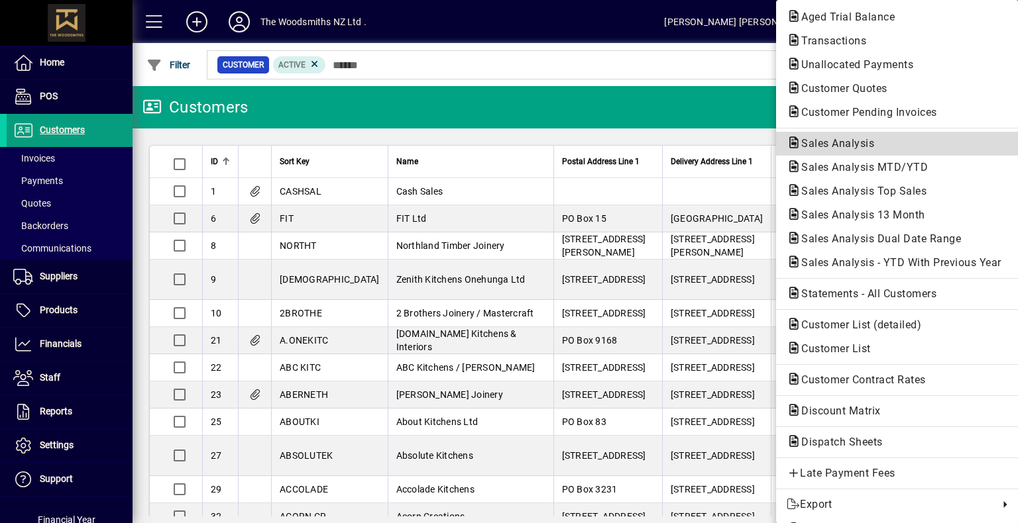
click at [862, 147] on span "Sales Analysis" at bounding box center [833, 143] width 94 height 13
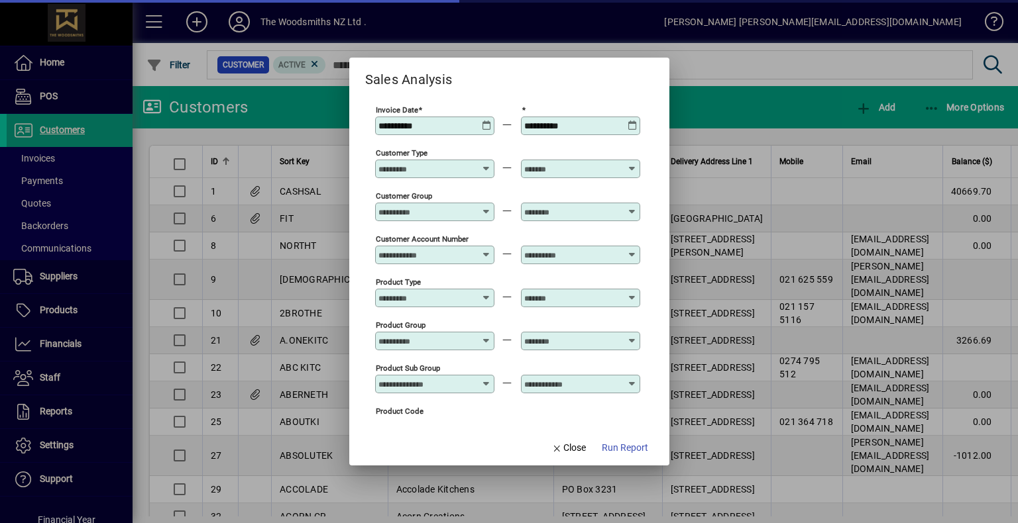
type input "**********"
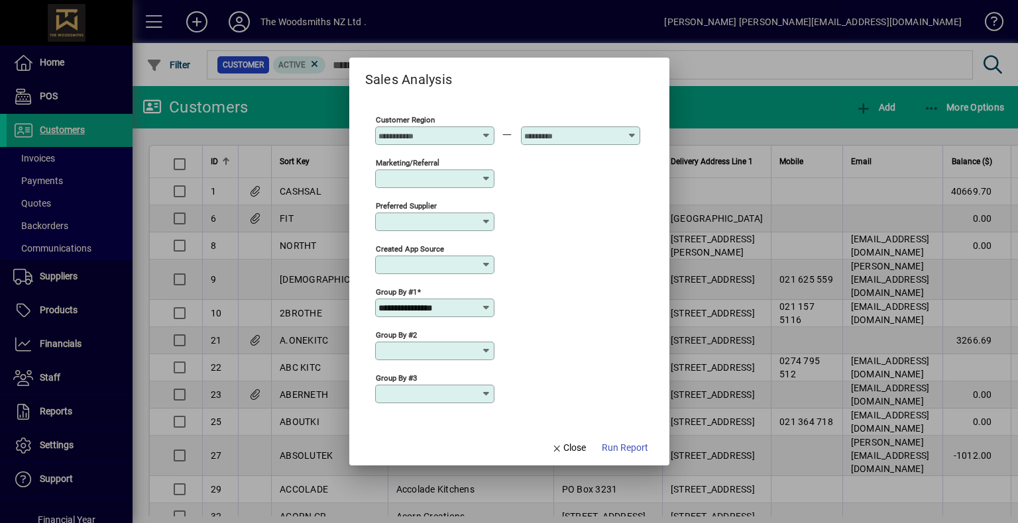
scroll to position [490, 0]
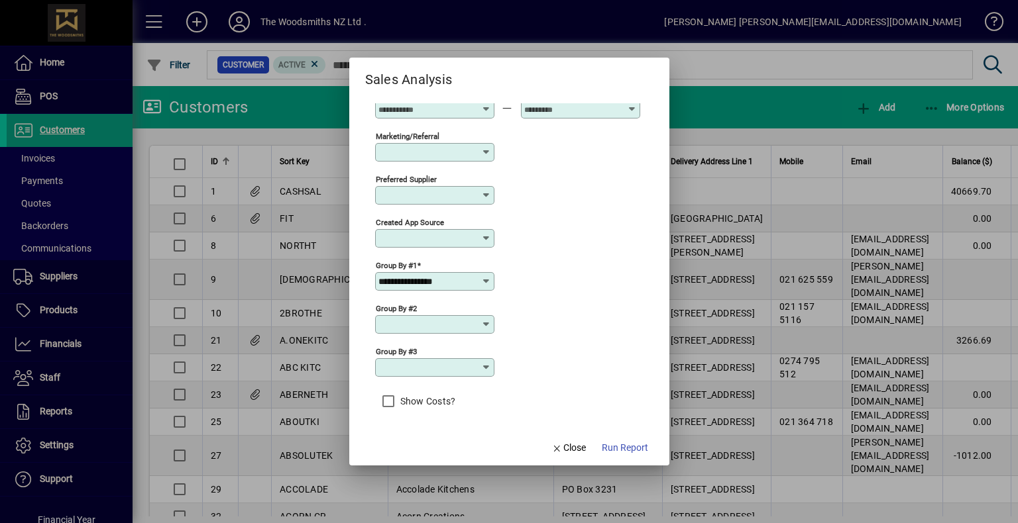
click at [488, 282] on icon at bounding box center [486, 281] width 11 height 11
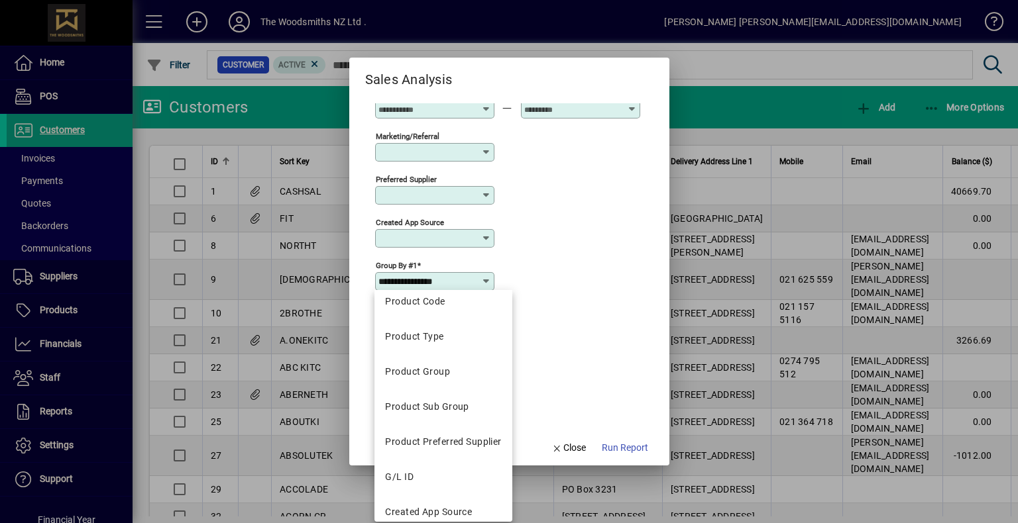
scroll to position [411, 0]
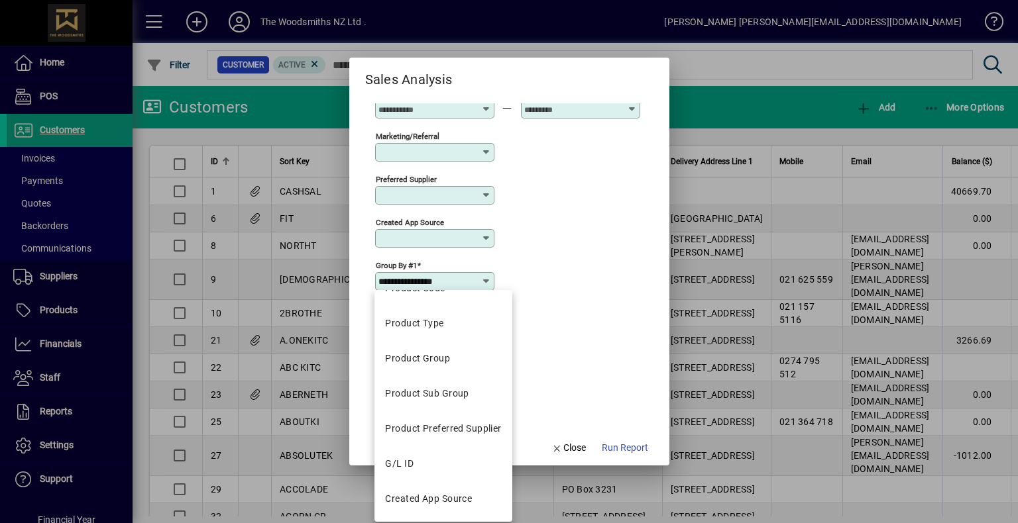
click at [627, 244] on div "Created app source" at bounding box center [507, 237] width 265 height 43
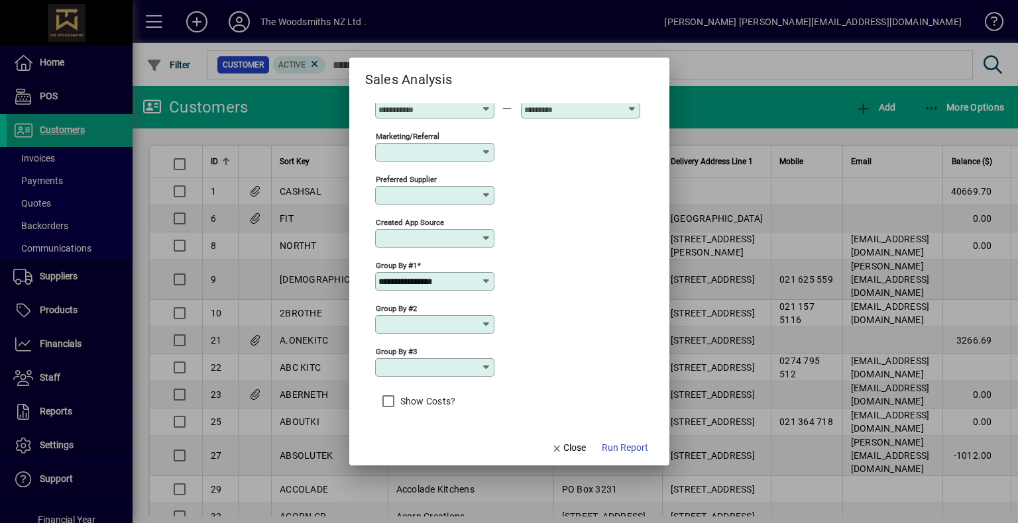
click at [489, 284] on icon at bounding box center [486, 281] width 11 height 11
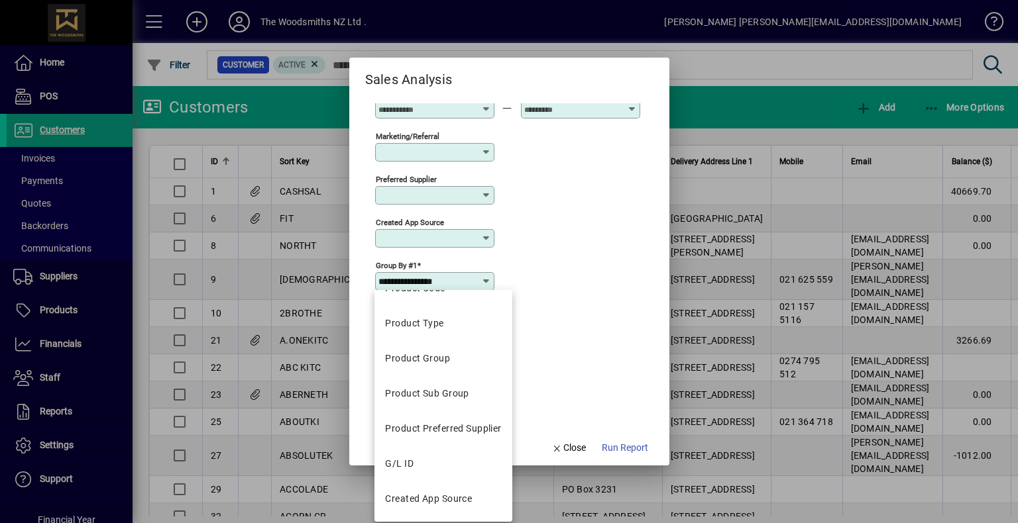
click at [600, 280] on div "**********" at bounding box center [507, 280] width 265 height 43
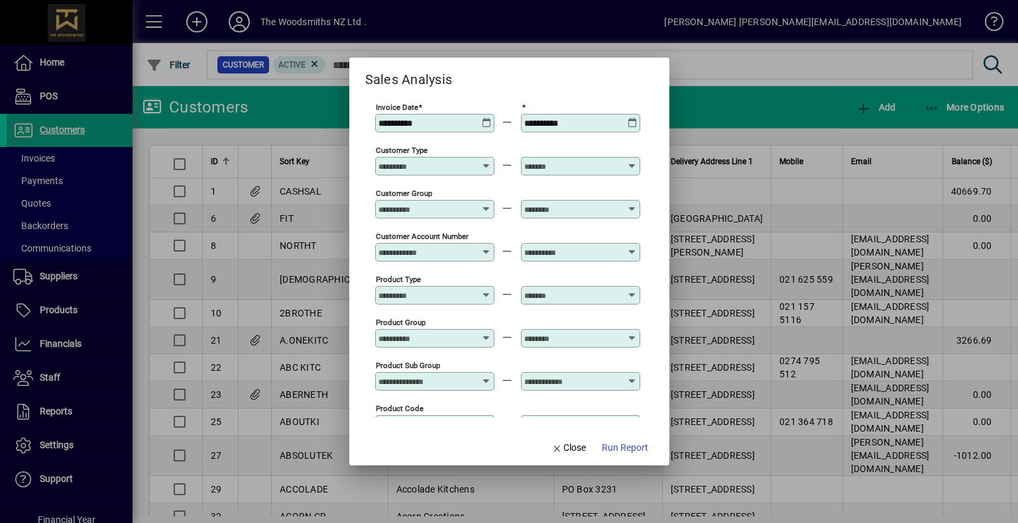
scroll to position [0, 0]
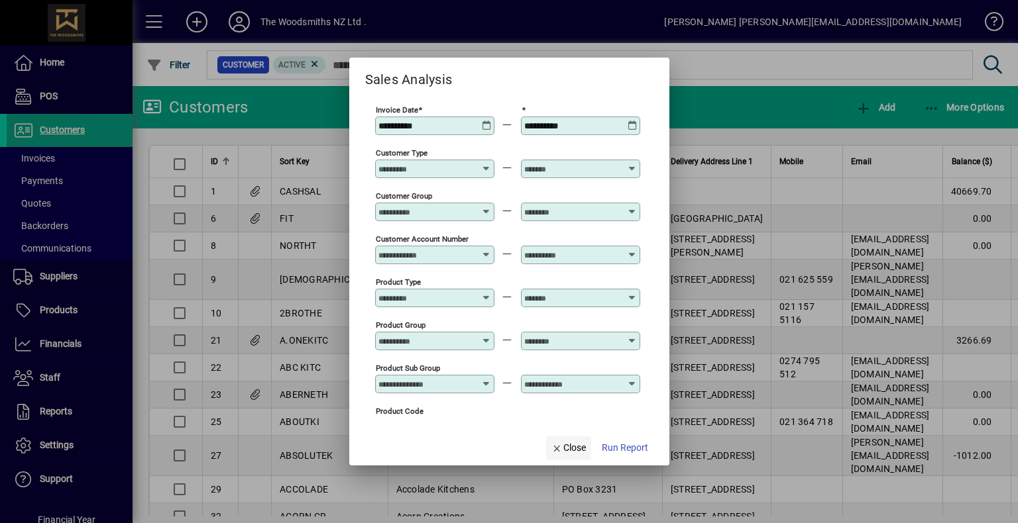
click at [574, 448] on span "Close" at bounding box center [568, 448] width 34 height 14
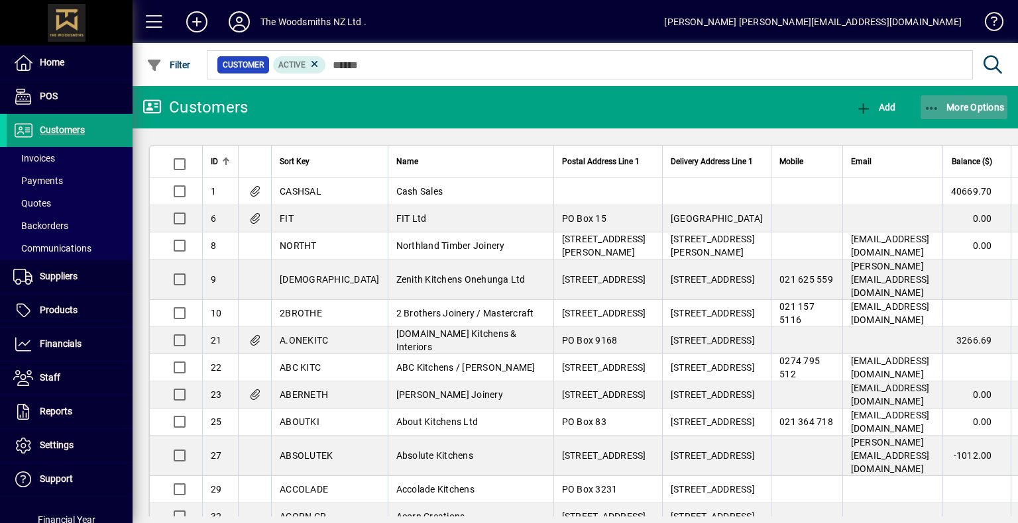
click at [939, 105] on icon "button" at bounding box center [931, 108] width 17 height 13
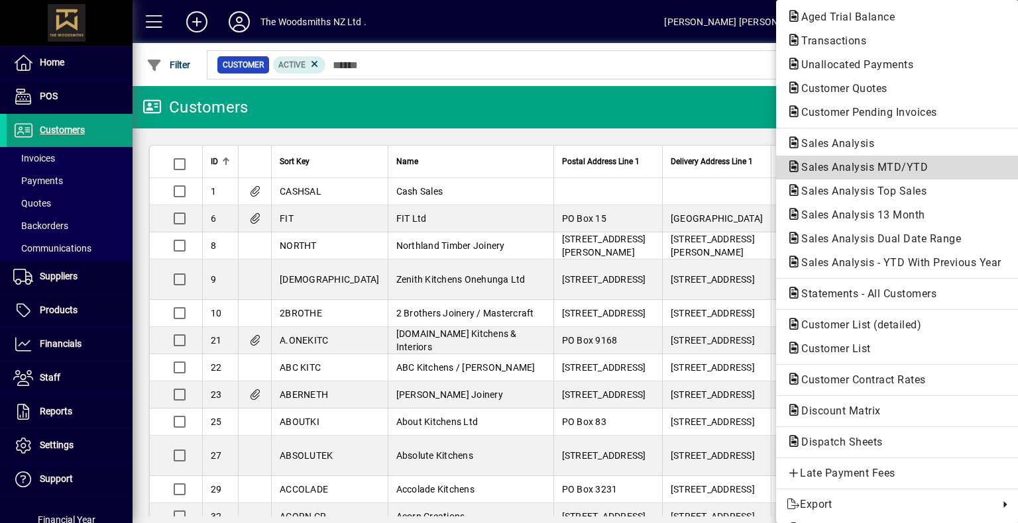
click at [832, 165] on span "Sales Analysis MTD/YTD" at bounding box center [860, 167] width 148 height 13
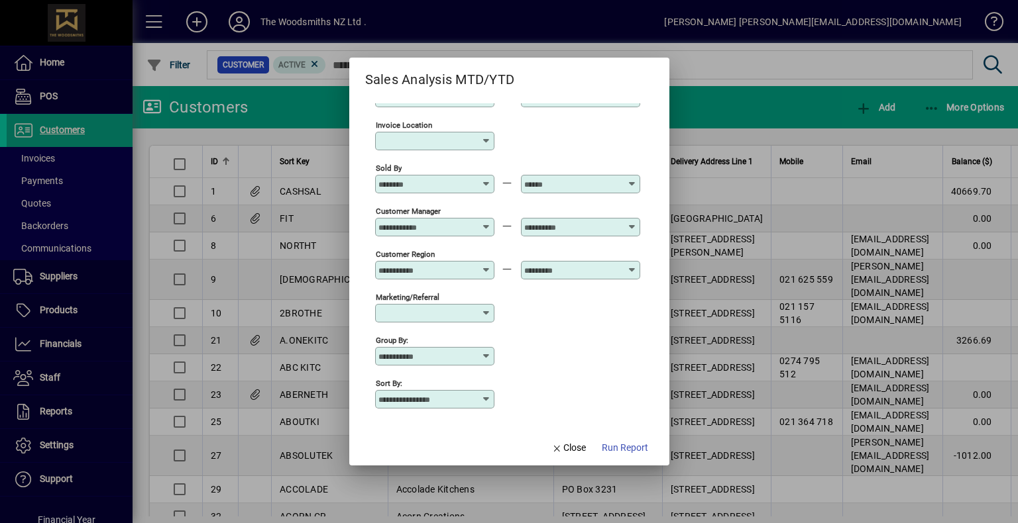
scroll to position [162, 0]
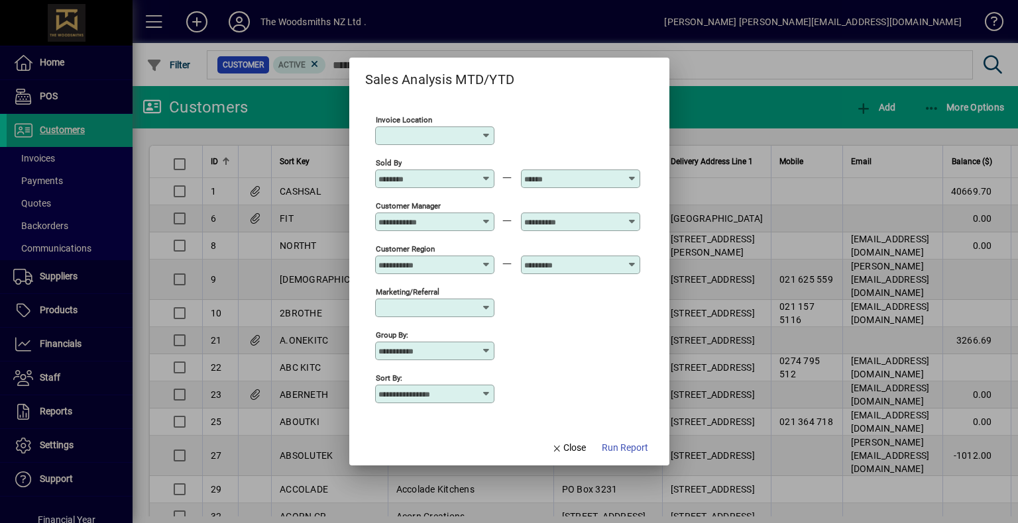
click at [484, 393] on icon at bounding box center [486, 394] width 11 height 11
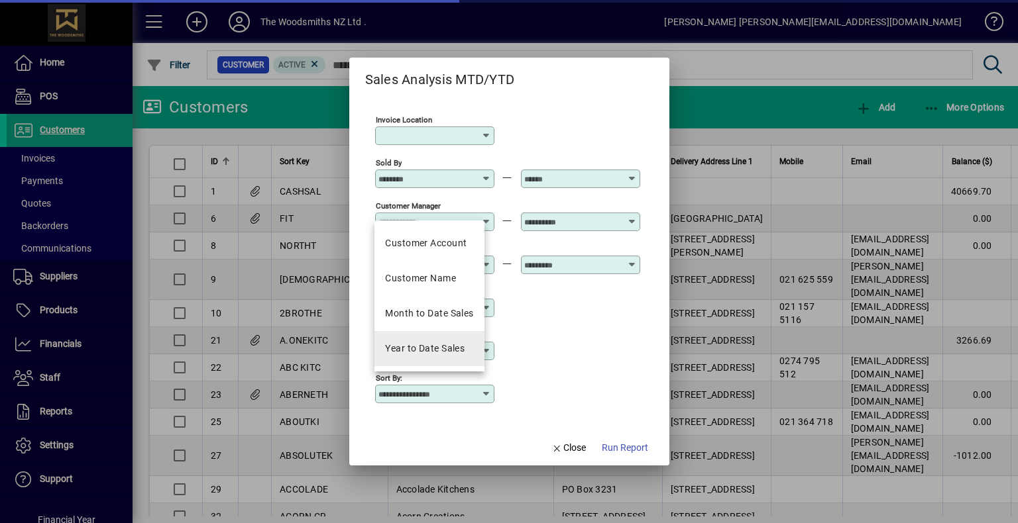
click at [425, 346] on div "Year to Date Sales" at bounding box center [424, 349] width 79 height 14
type input "**********"
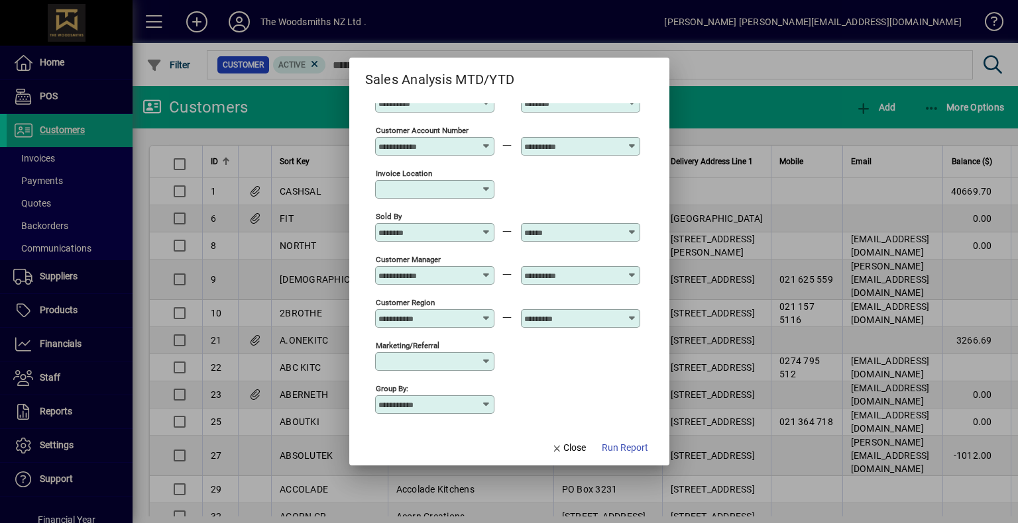
scroll to position [0, 0]
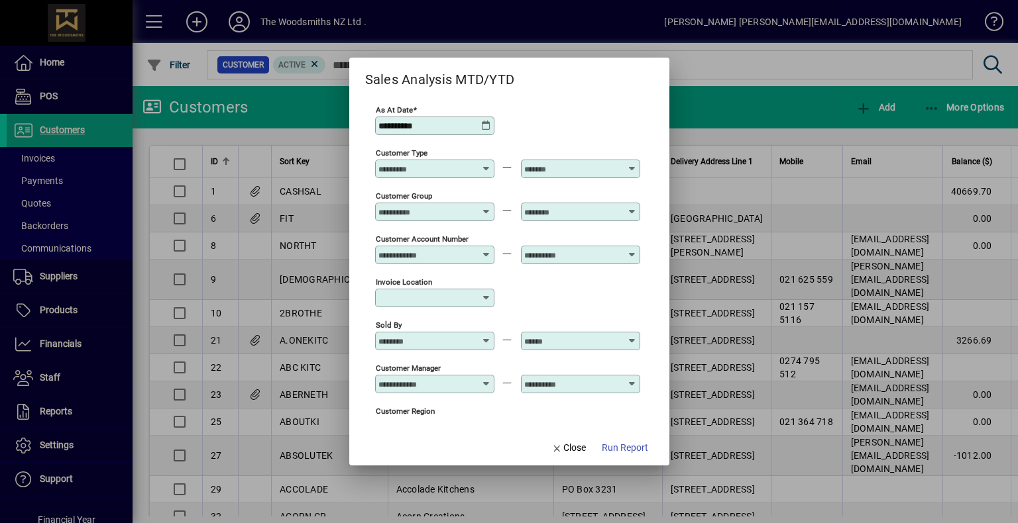
click at [487, 126] on icon at bounding box center [486, 126] width 11 height 11
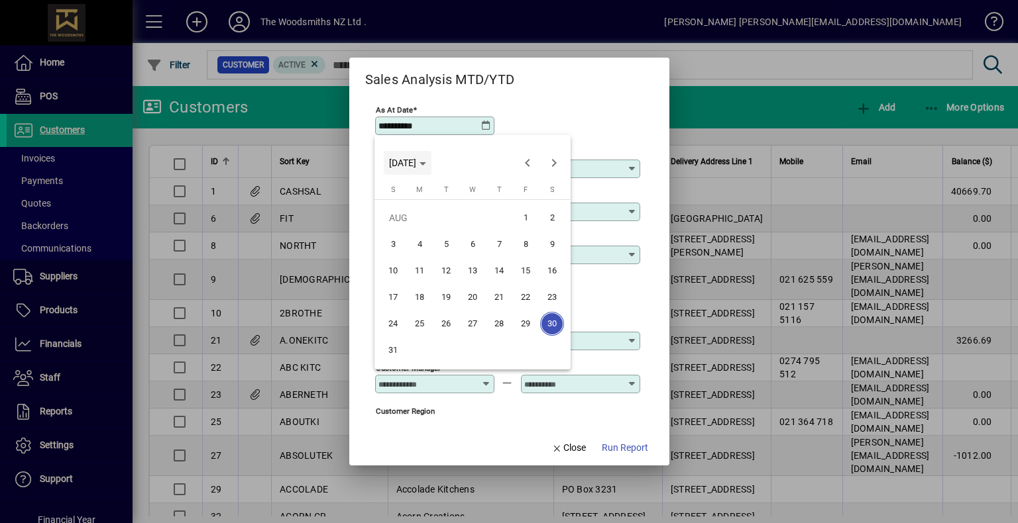
click at [416, 163] on span "[DATE]" at bounding box center [402, 163] width 27 height 11
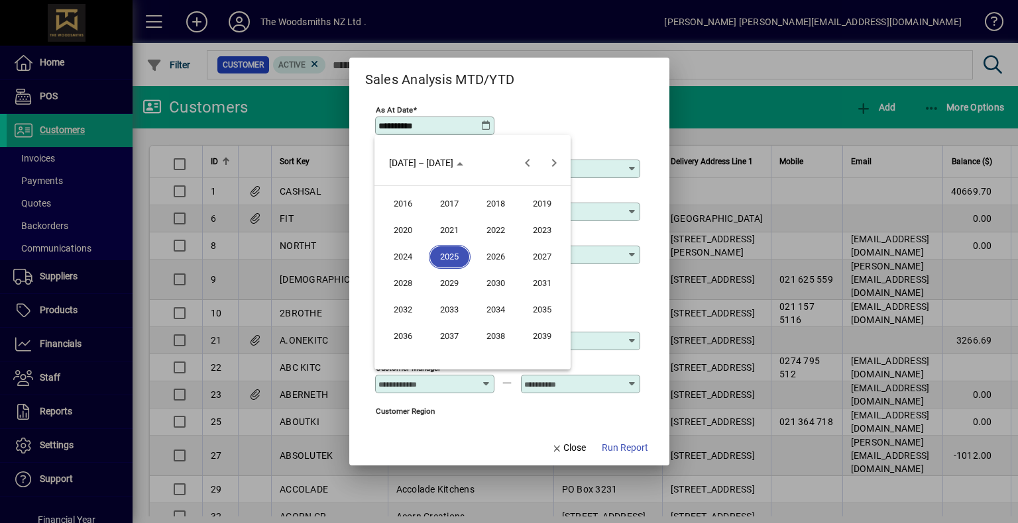
click at [448, 256] on span "2025" at bounding box center [450, 257] width 42 height 24
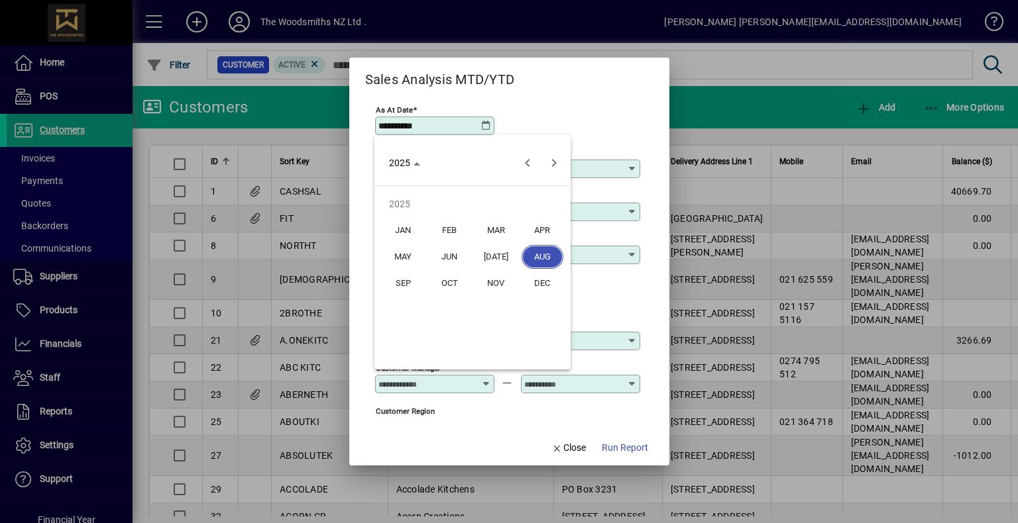
click at [506, 230] on span "MAR" at bounding box center [496, 231] width 42 height 24
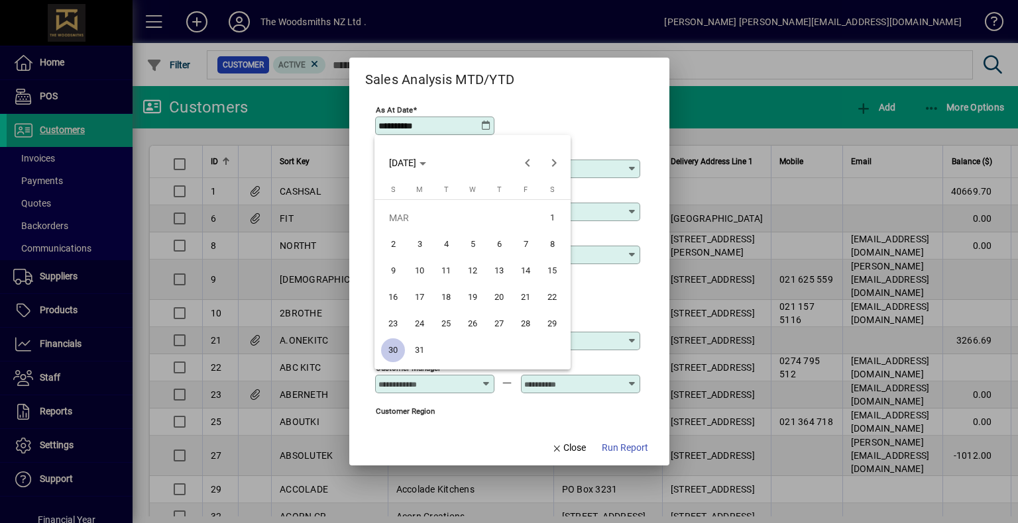
click at [422, 351] on span "31" at bounding box center [419, 351] width 24 height 24
type input "**********"
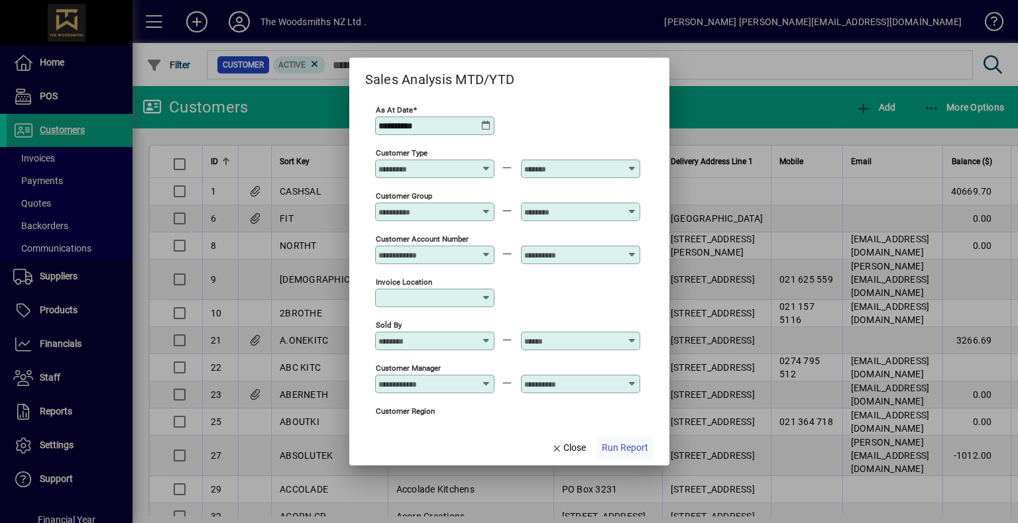
click at [618, 447] on span "Run Report" at bounding box center [625, 448] width 46 height 14
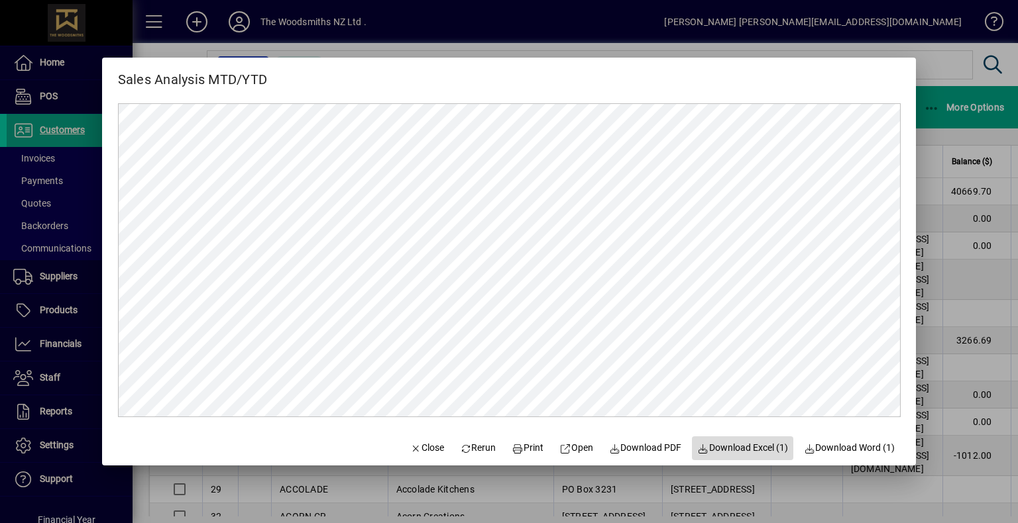
click at [722, 453] on span "Download Excel (1)" at bounding box center [742, 448] width 91 height 14
click at [517, 450] on span "Print" at bounding box center [528, 448] width 32 height 14
click at [409, 449] on span "Close" at bounding box center [426, 448] width 34 height 14
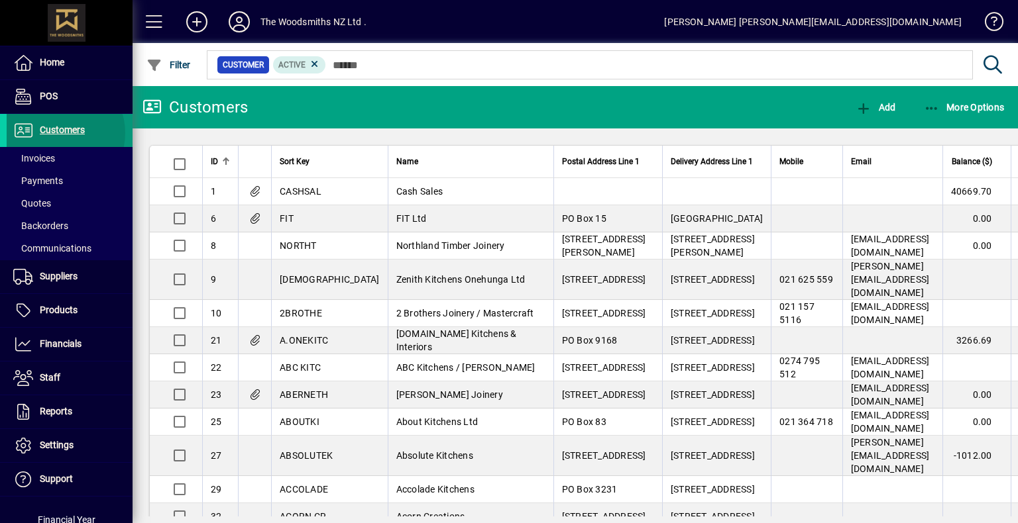
click at [56, 133] on span "Customers" at bounding box center [62, 130] width 45 height 11
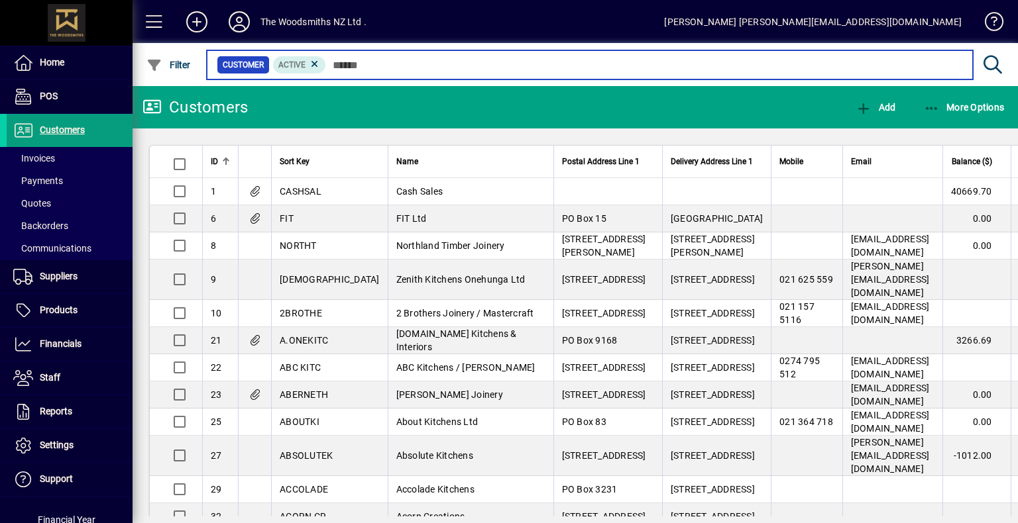
click at [344, 69] on input "text" at bounding box center [644, 65] width 636 height 19
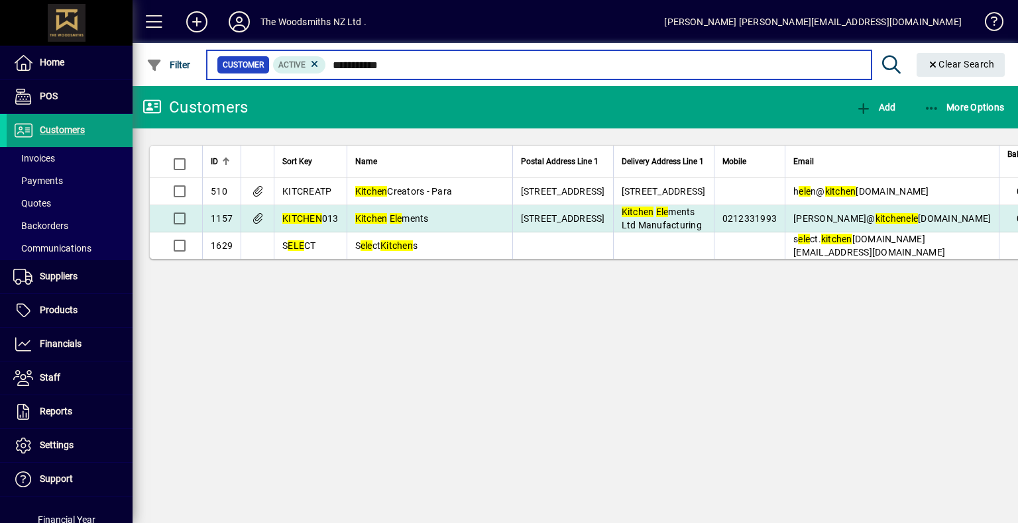
type input "**********"
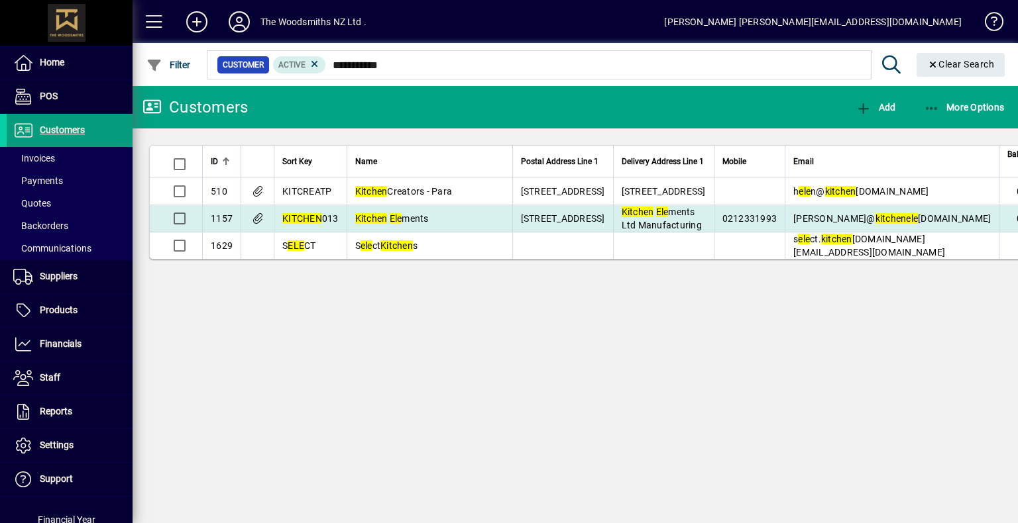
click at [372, 224] on em "Kitchen" at bounding box center [371, 218] width 32 height 11
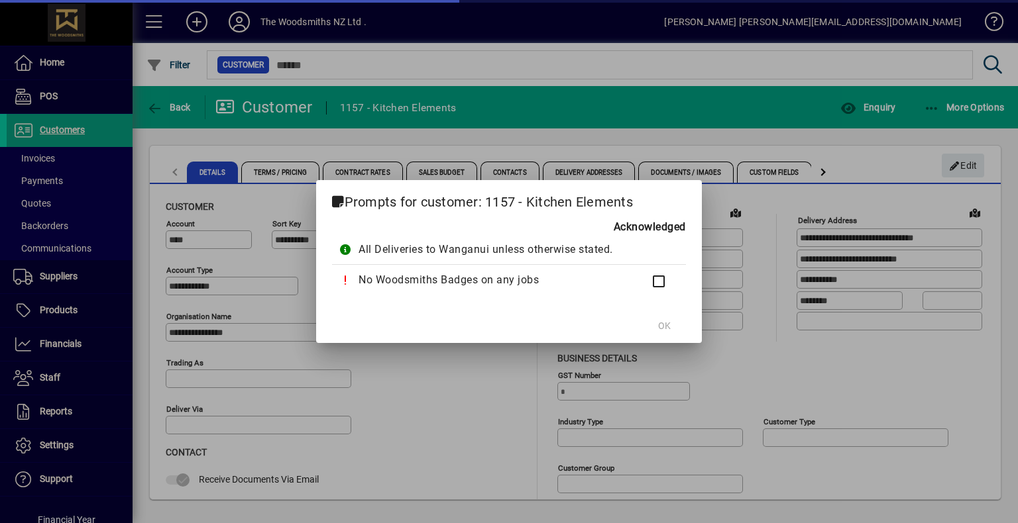
type input "**********"
click at [670, 326] on mat-dialog-actions "OK" at bounding box center [509, 325] width 386 height 35
click at [661, 323] on span "OK" at bounding box center [664, 326] width 13 height 14
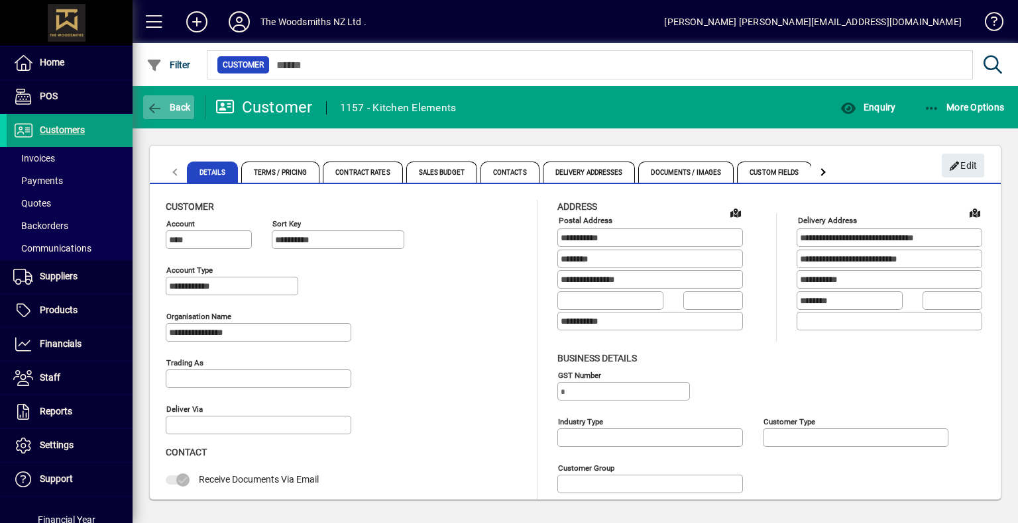
click at [164, 107] on span "Back" at bounding box center [168, 107] width 44 height 11
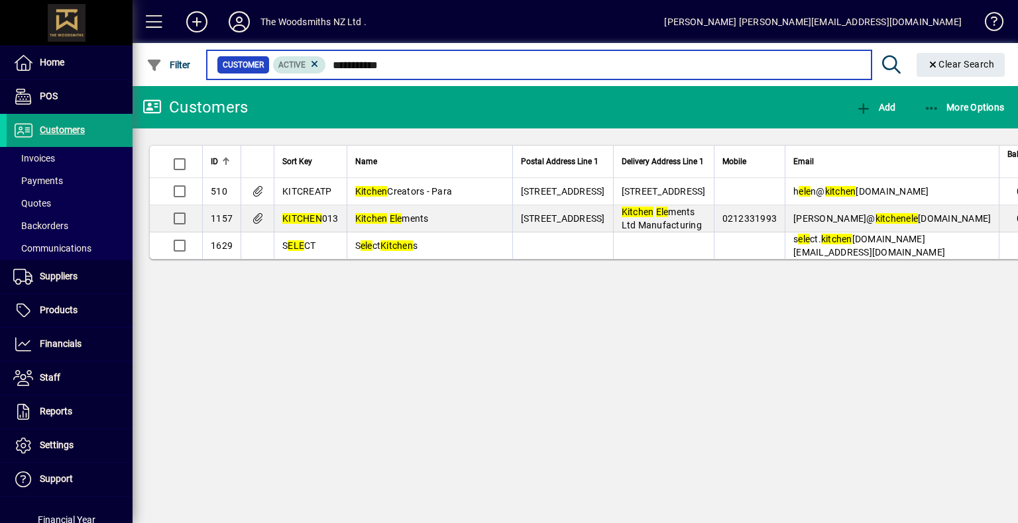
drag, startPoint x: 406, startPoint y: 64, endPoint x: 318, endPoint y: 70, distance: 88.3
click at [318, 70] on div "**********" at bounding box center [539, 65] width 644 height 19
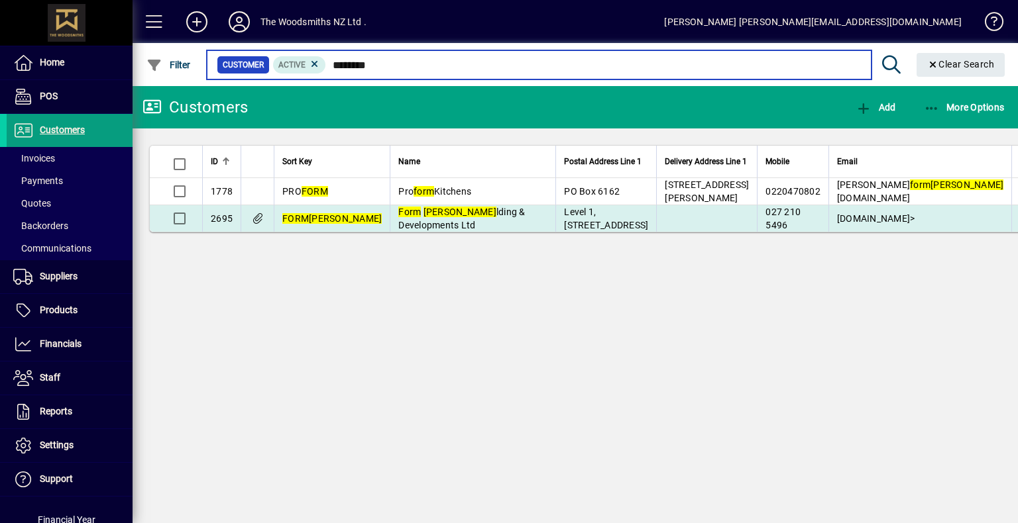
type input "********"
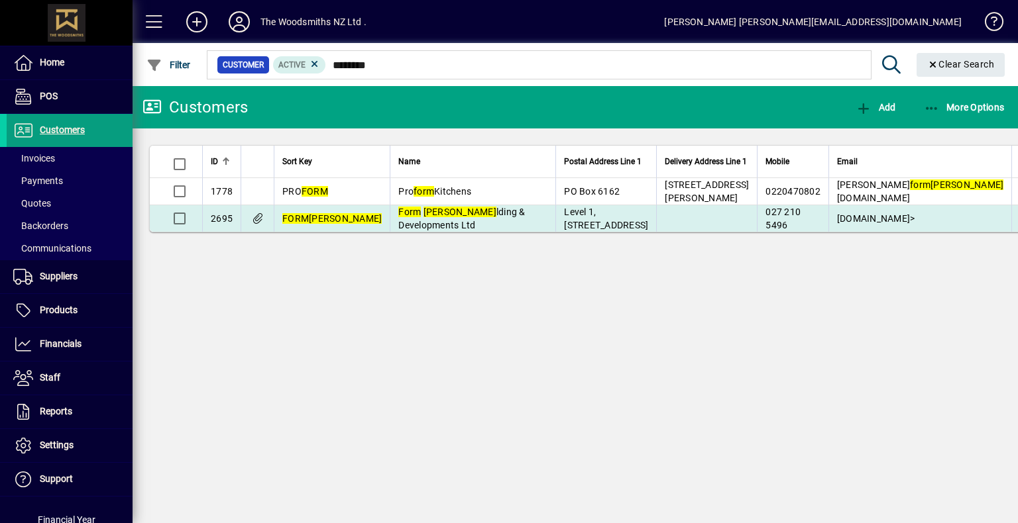
click at [413, 231] on span "Form [PERSON_NAME] lding & Developments Ltd" at bounding box center [461, 219] width 127 height 24
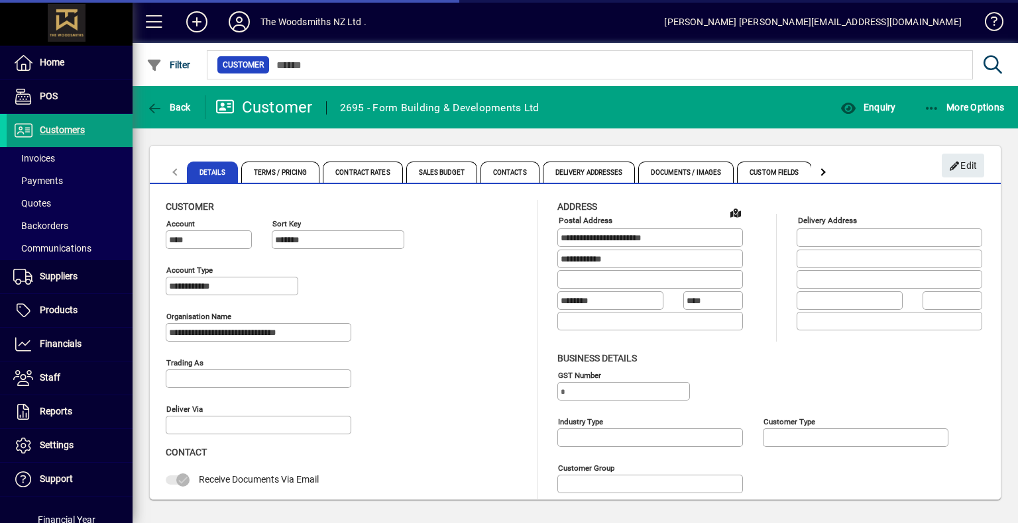
type input "**********"
